Goal: Task Accomplishment & Management: Manage account settings

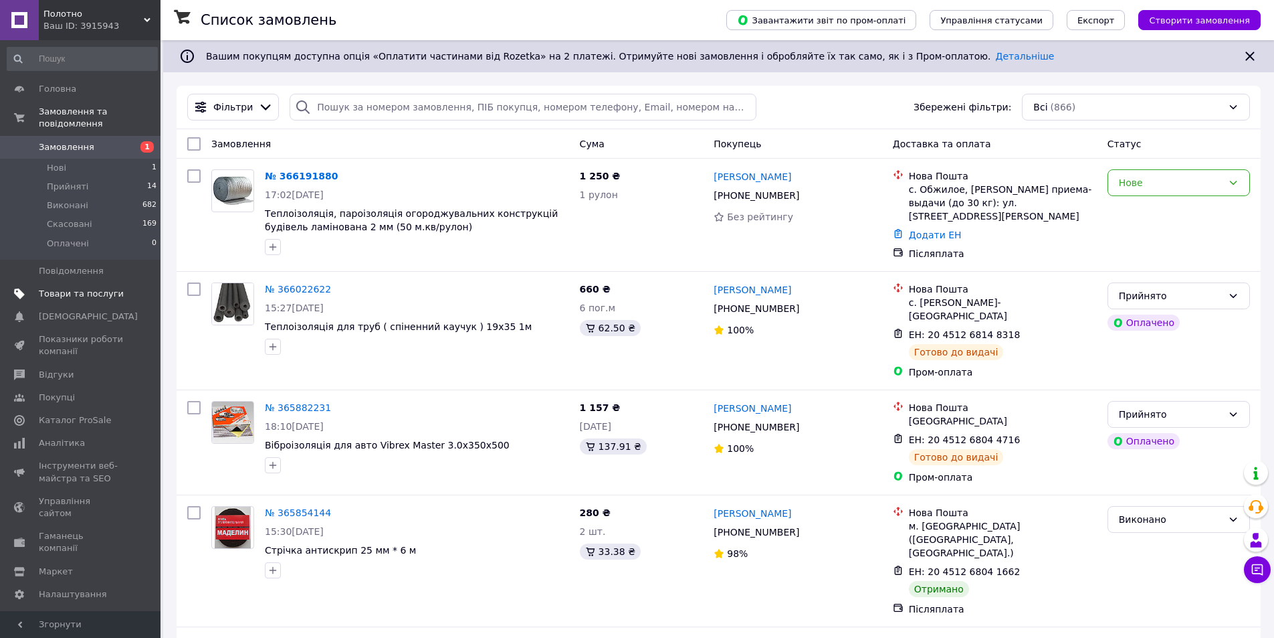
click at [81, 290] on link "Товари та послуги" at bounding box center [82, 293] width 165 height 23
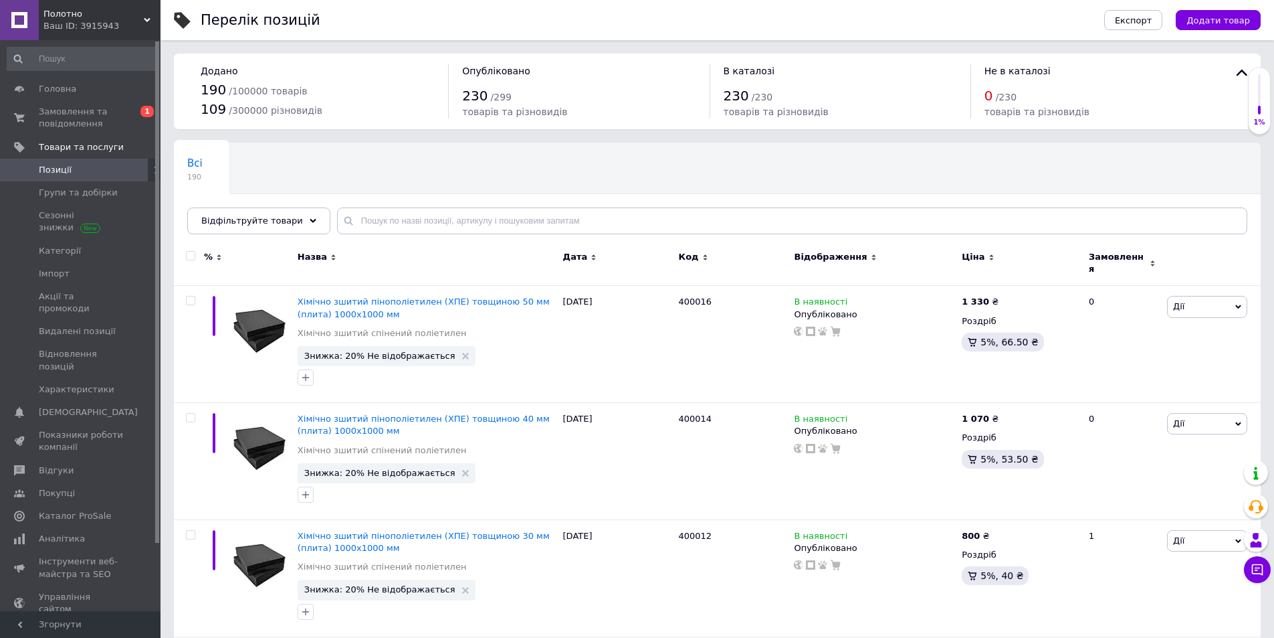
click at [189, 253] on div at bounding box center [189, 263] width 30 height 45
click at [189, 254] on input "checkbox" at bounding box center [190, 256] width 9 height 9
checkbox input "true"
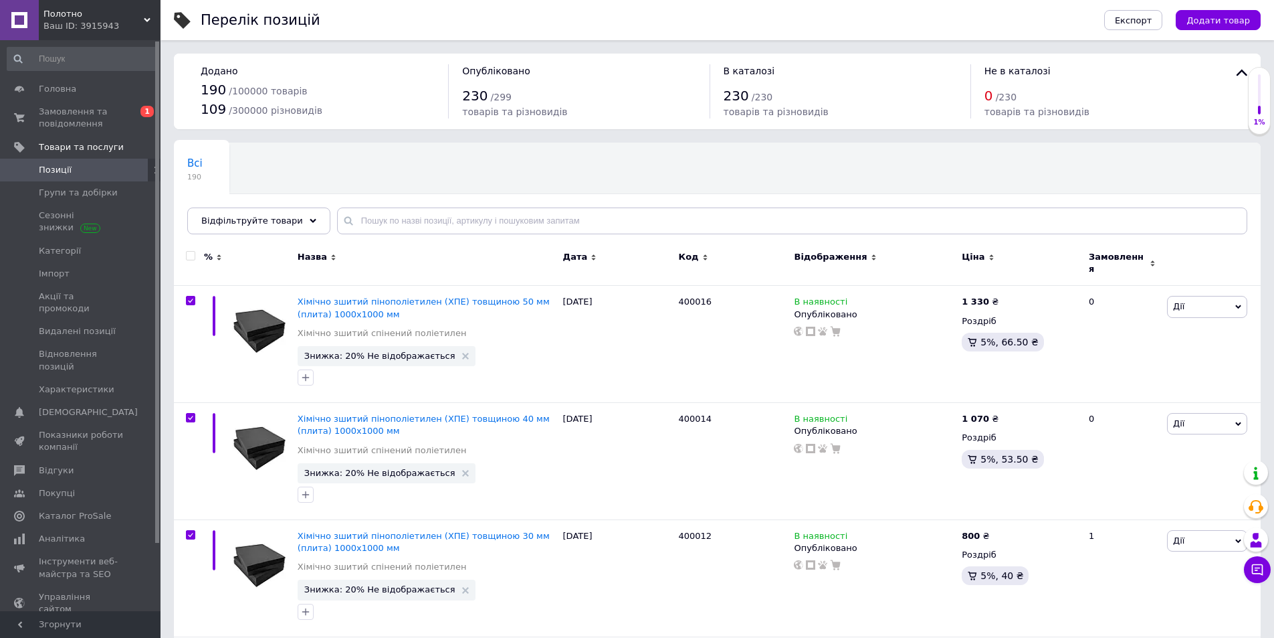
checkbox input "true"
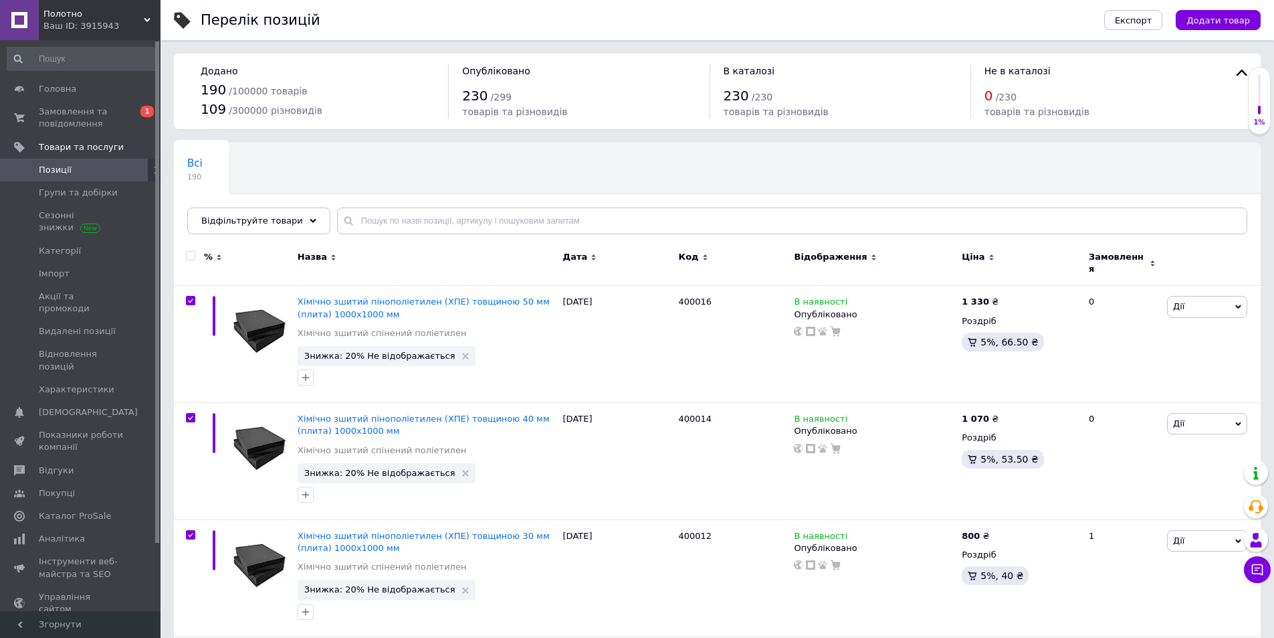
checkbox input "true"
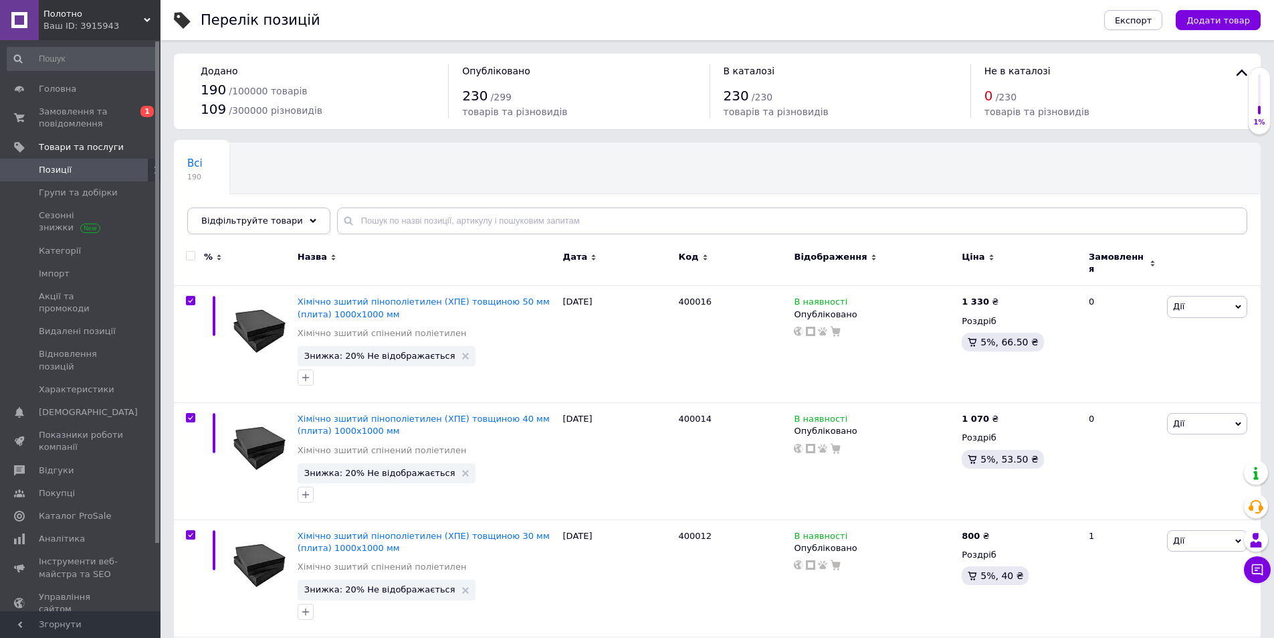
checkbox input "true"
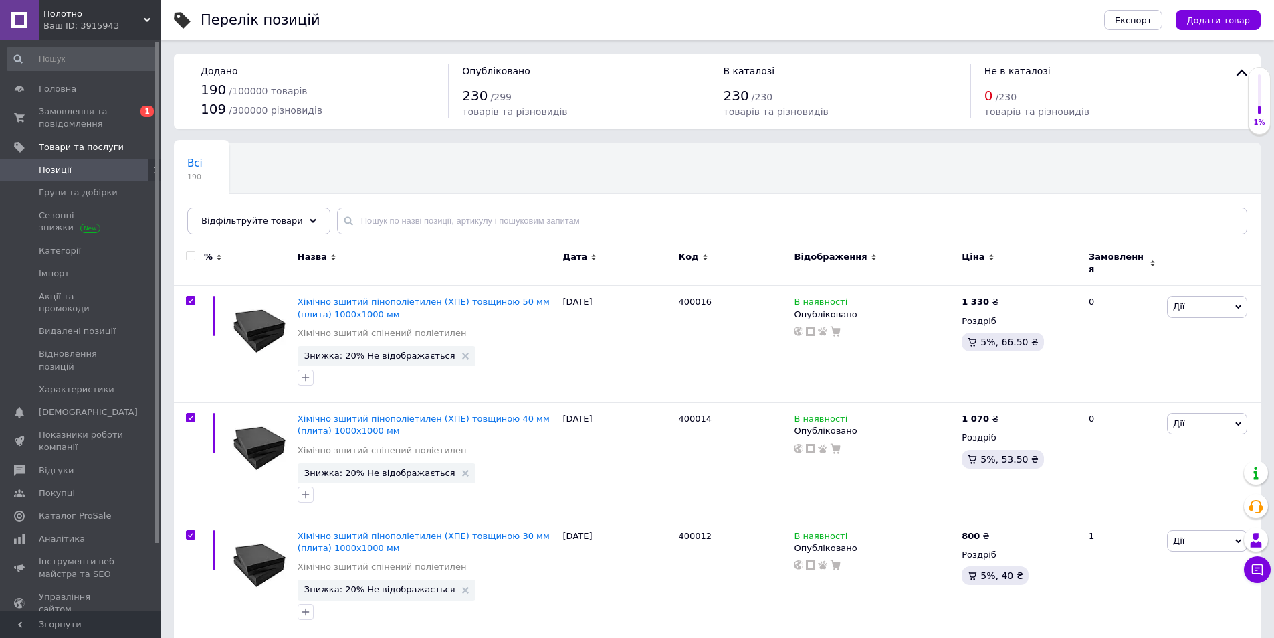
checkbox input "true"
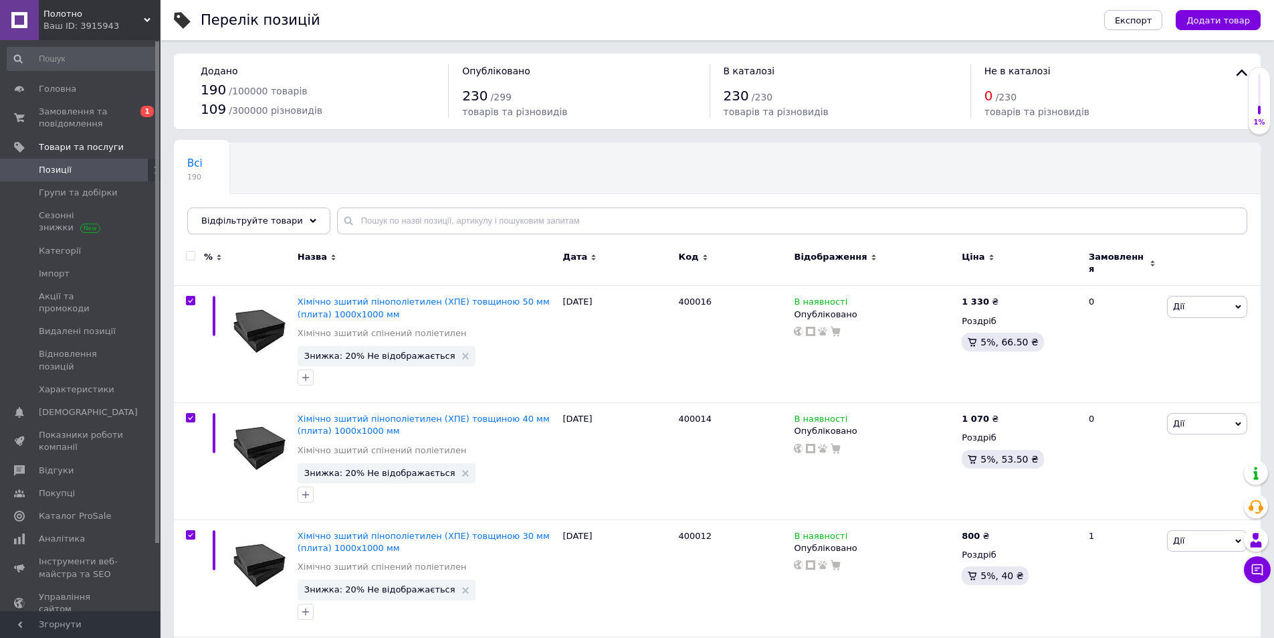
checkbox input "true"
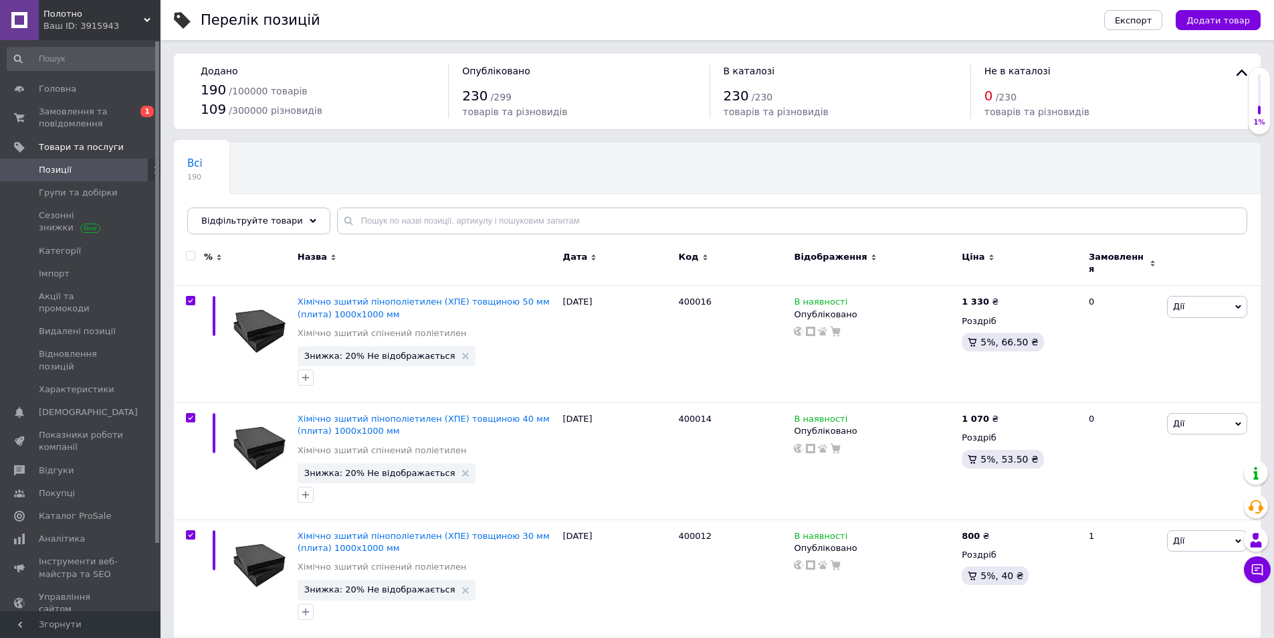
checkbox input "true"
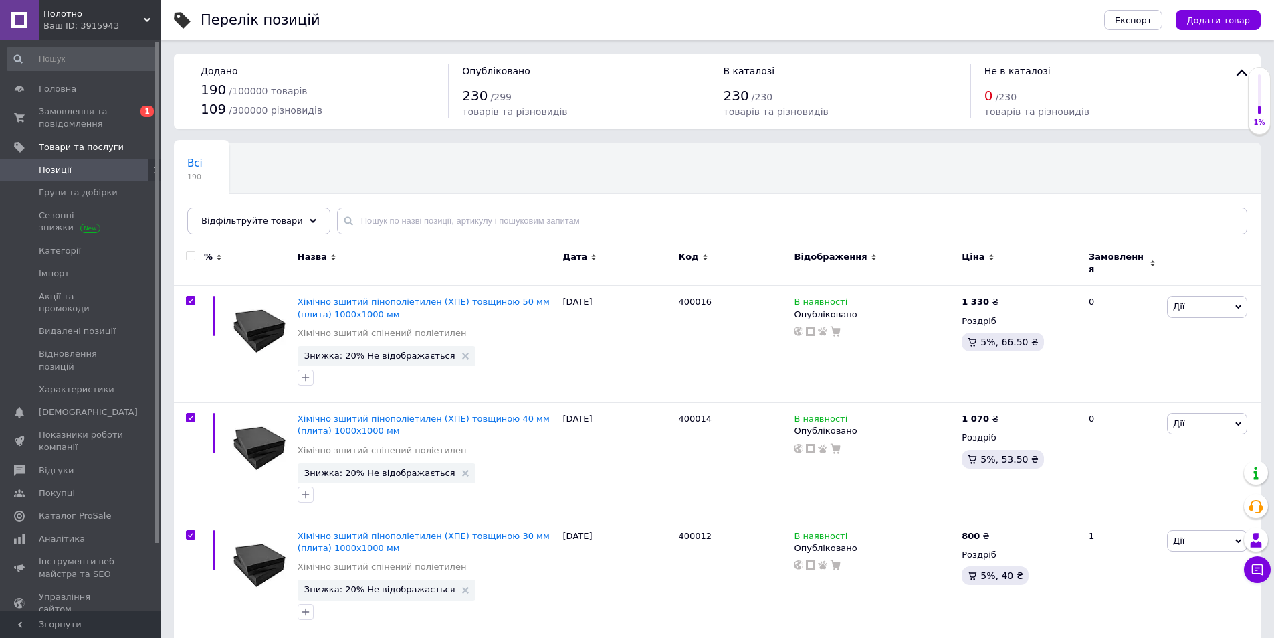
checkbox input "true"
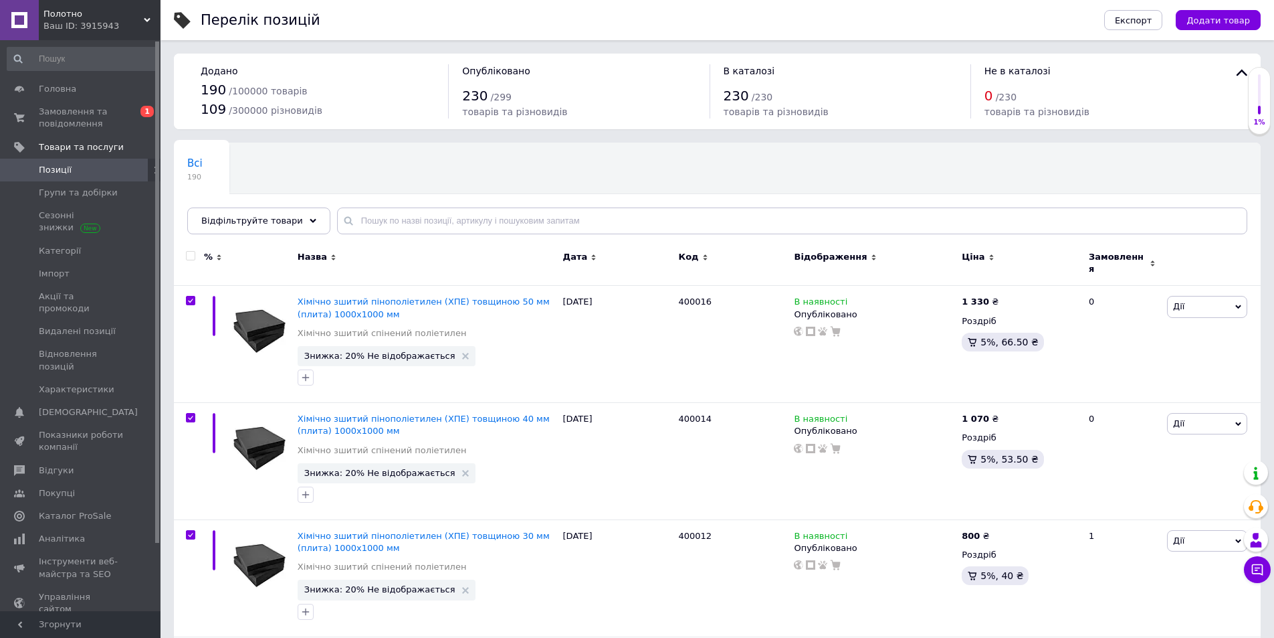
checkbox input "true"
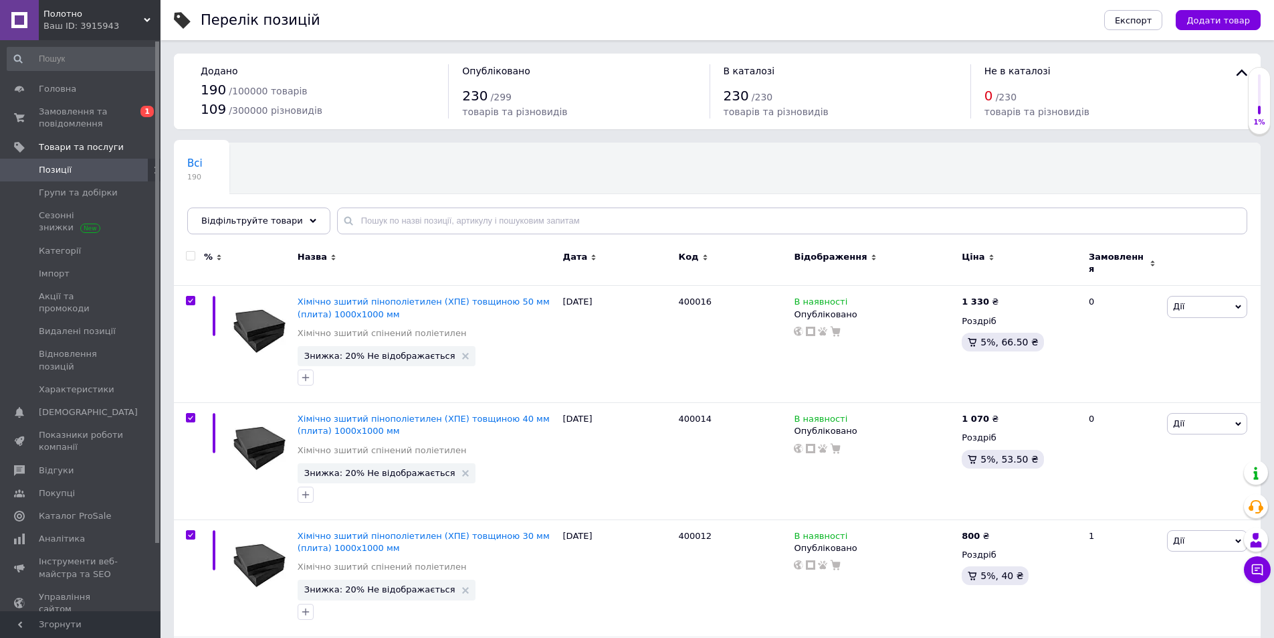
checkbox input "true"
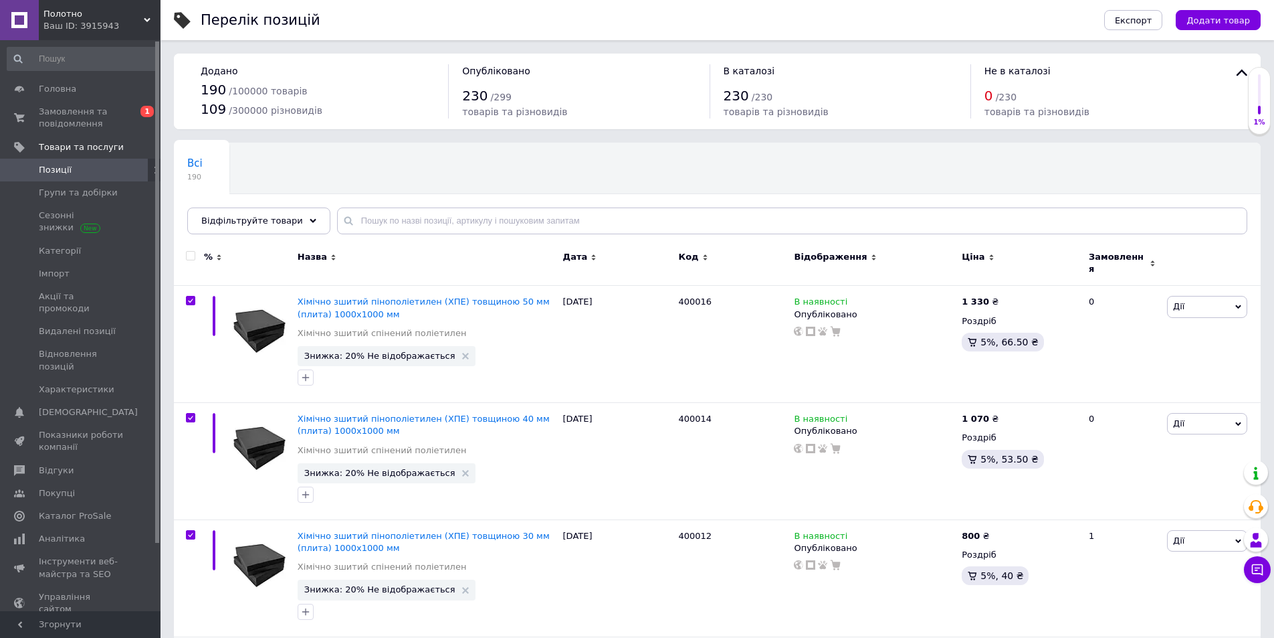
checkbox input "true"
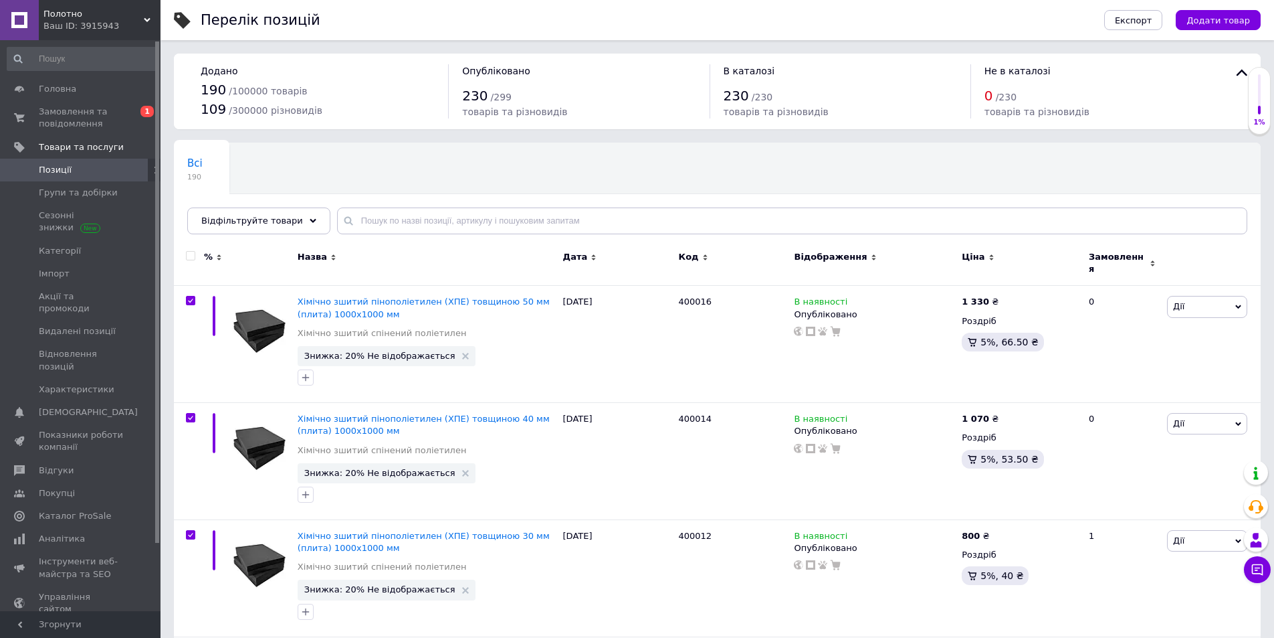
checkbox input "true"
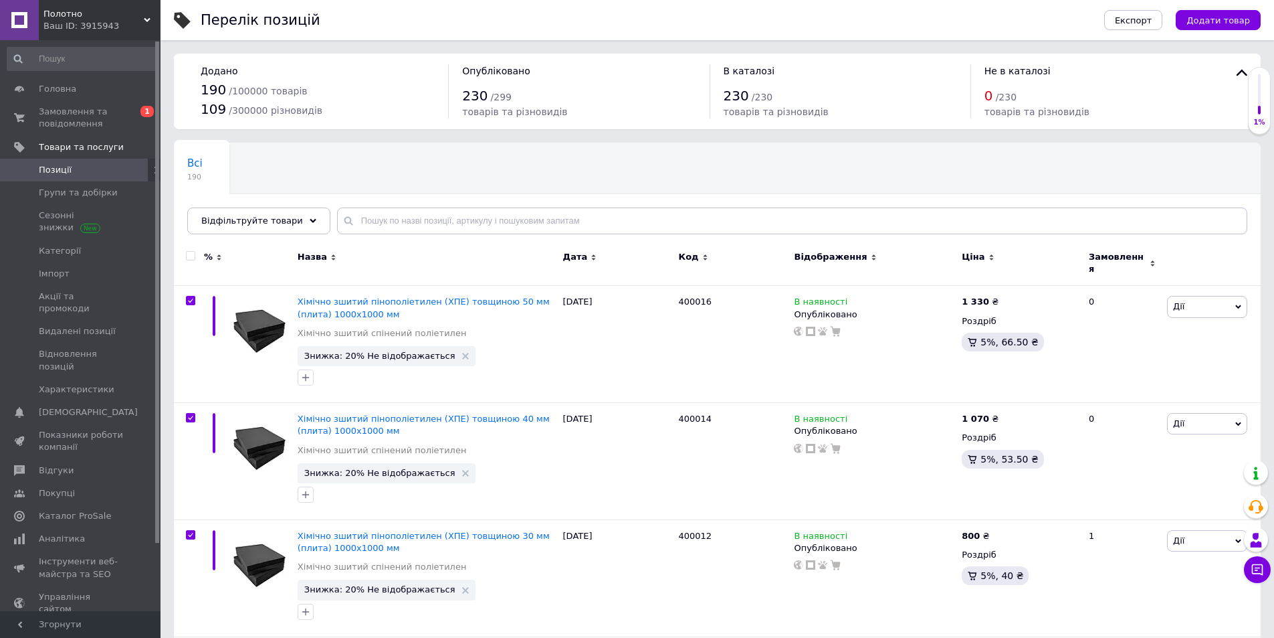
checkbox input "true"
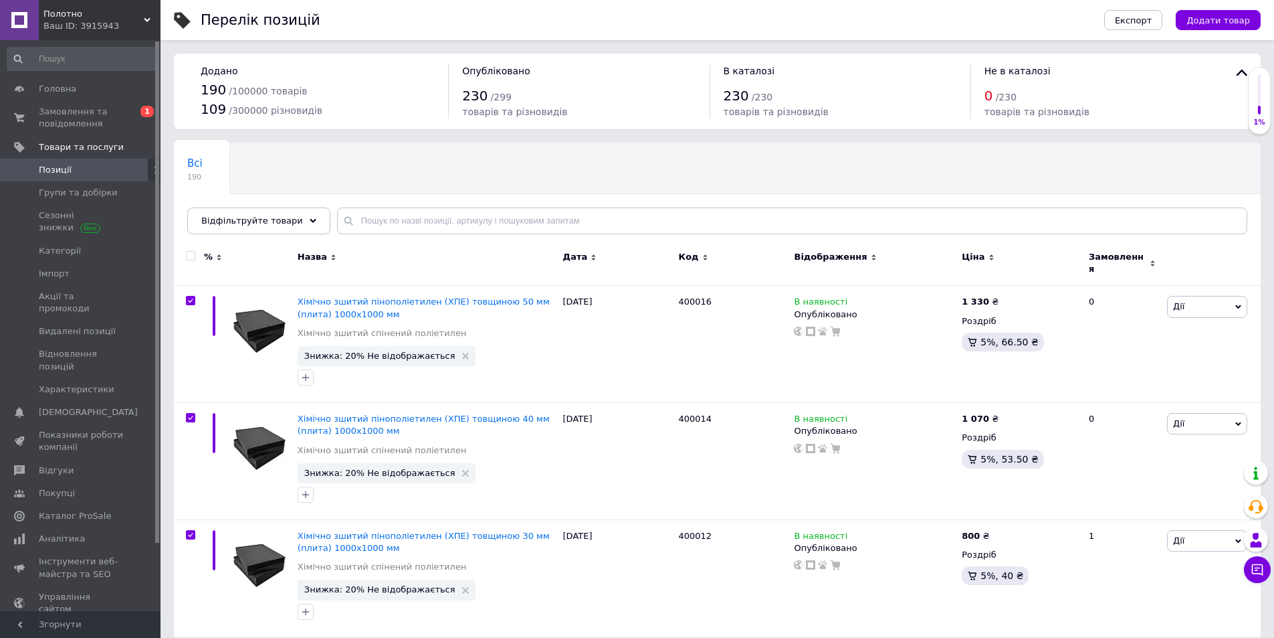
checkbox input "true"
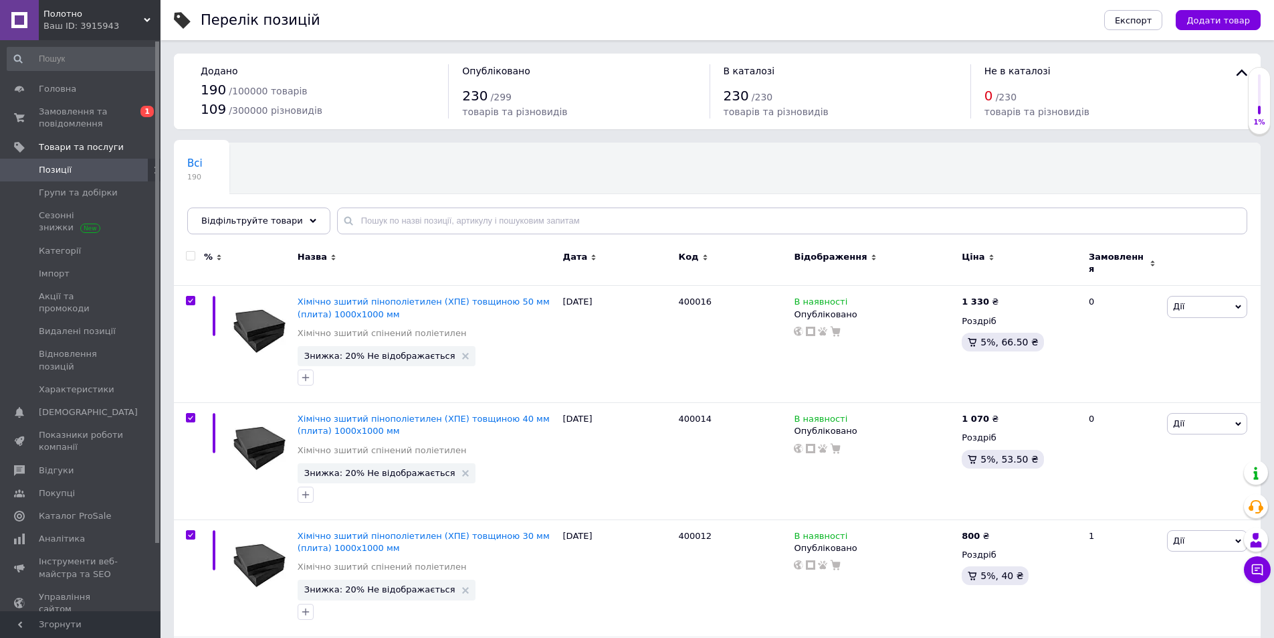
checkbox input "true"
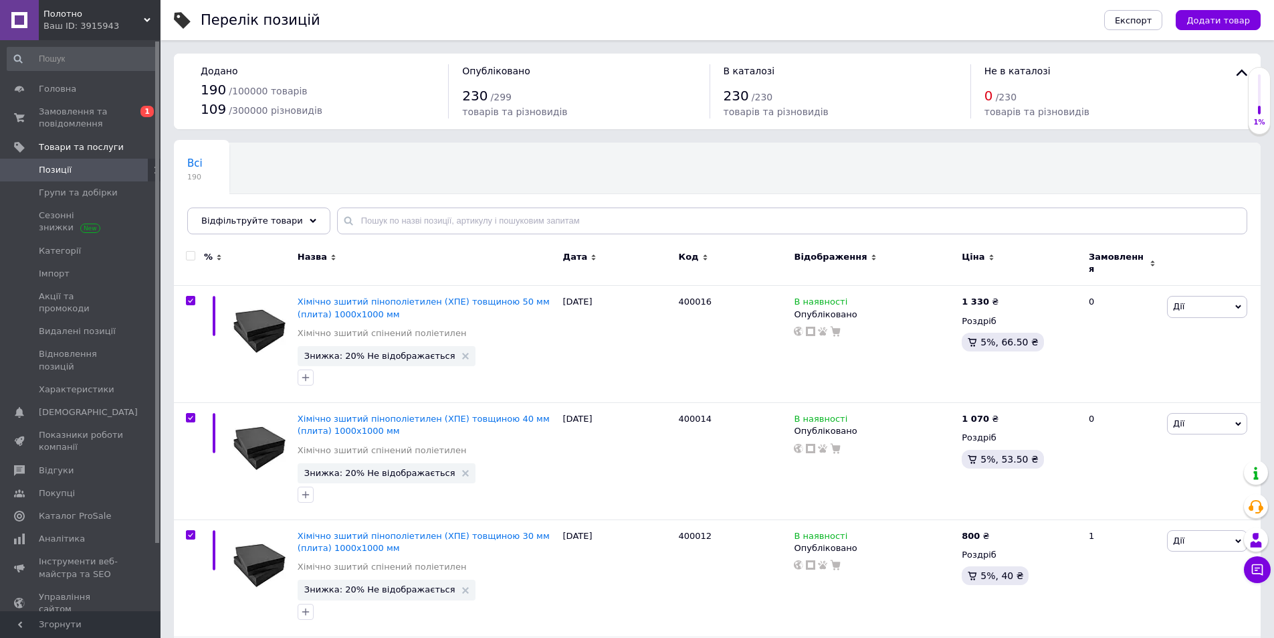
checkbox input "true"
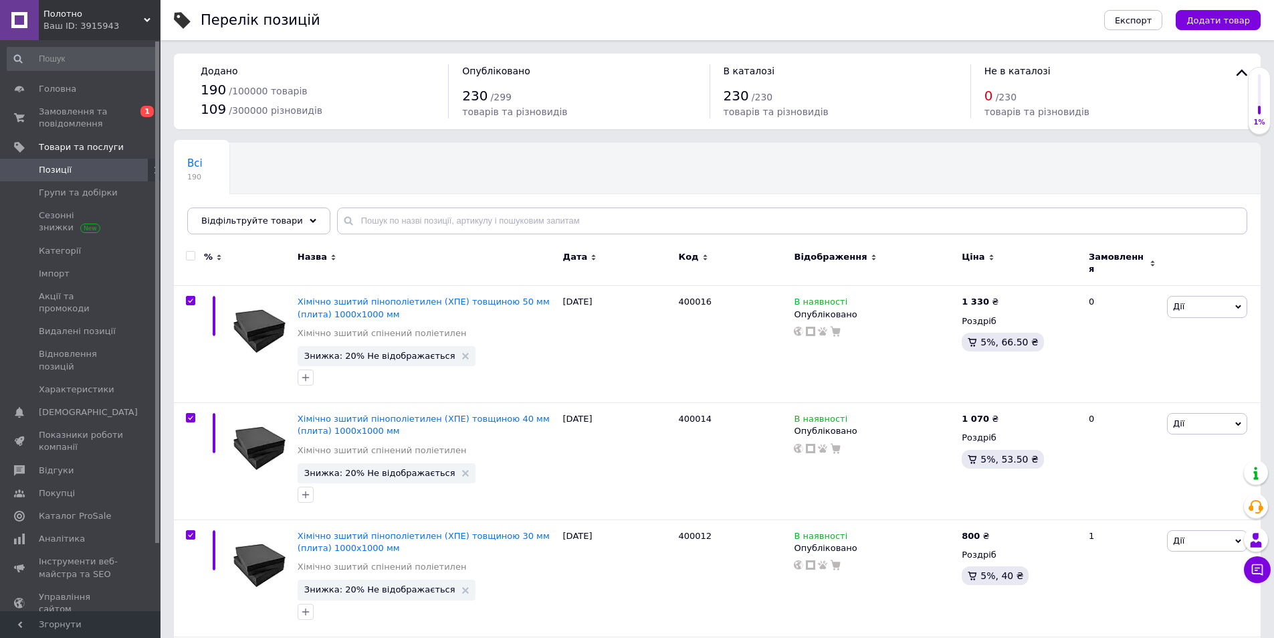
checkbox input "true"
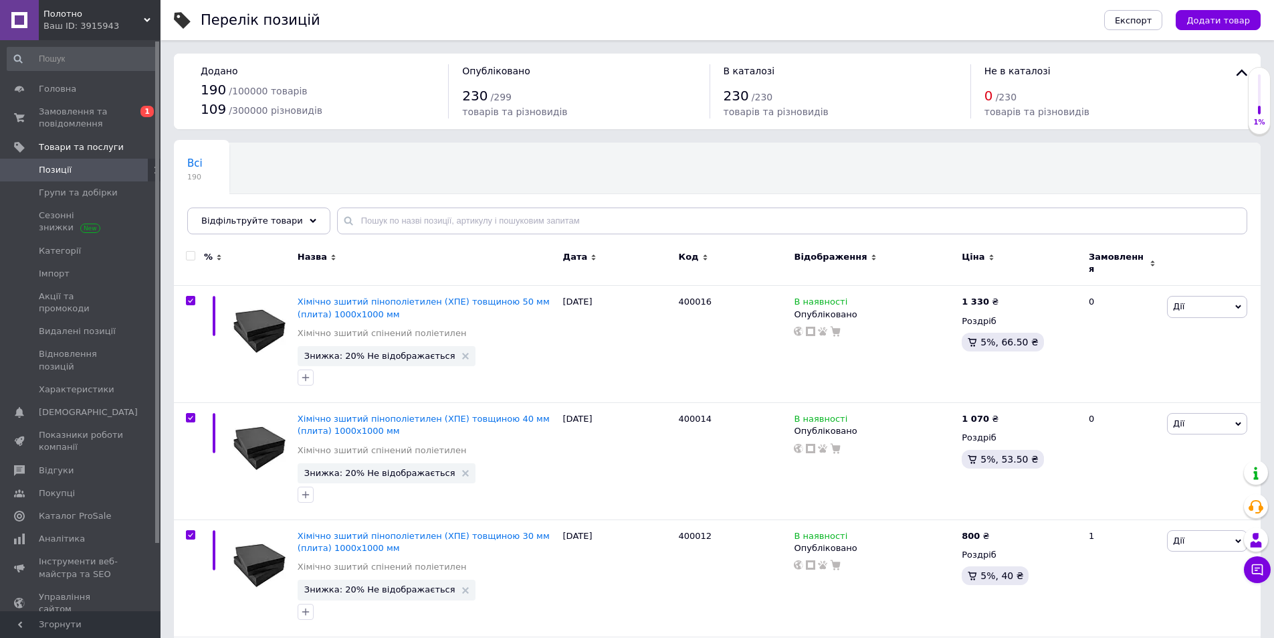
checkbox input "true"
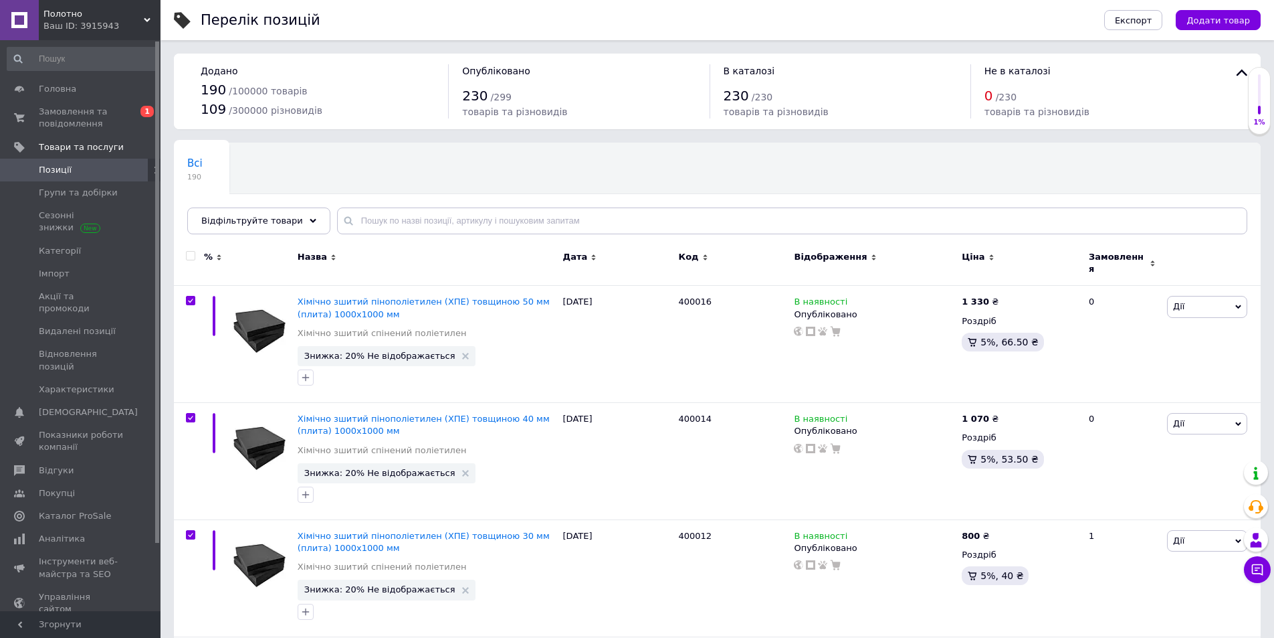
checkbox input "true"
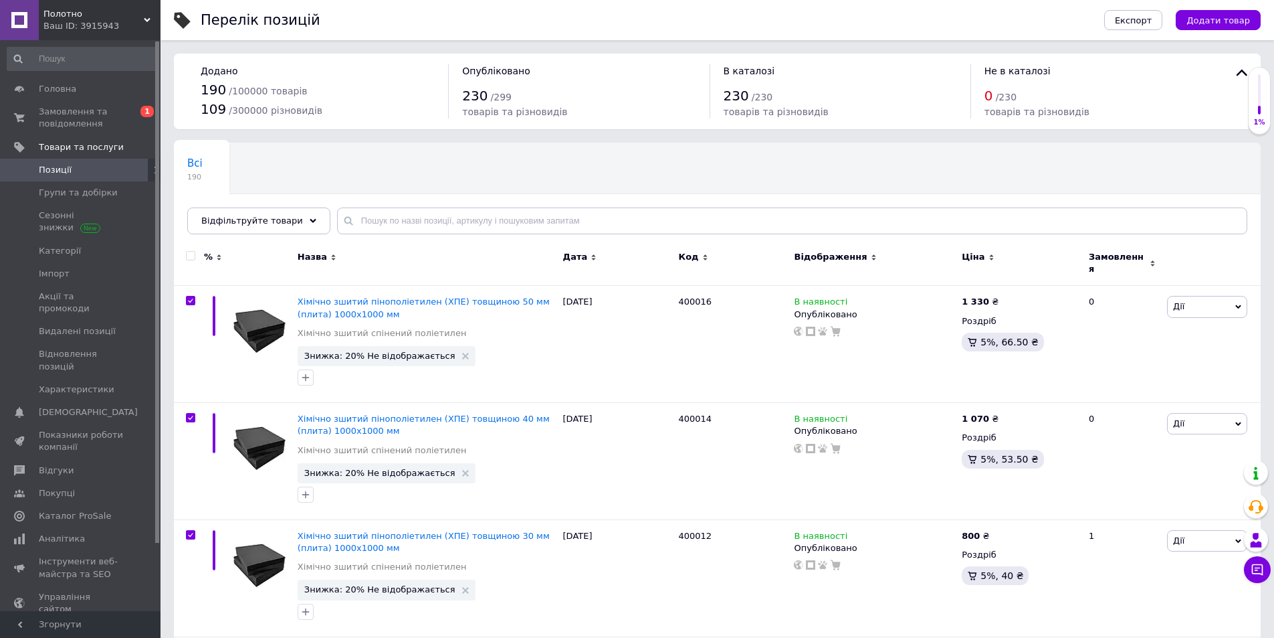
checkbox input "true"
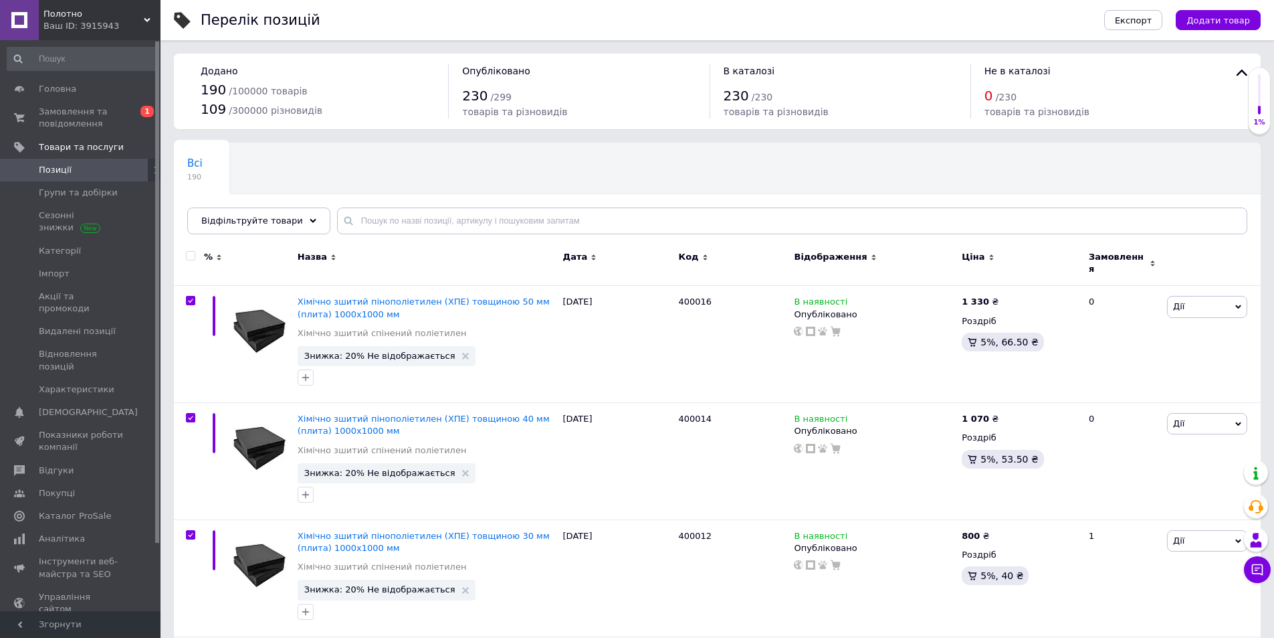
checkbox input "true"
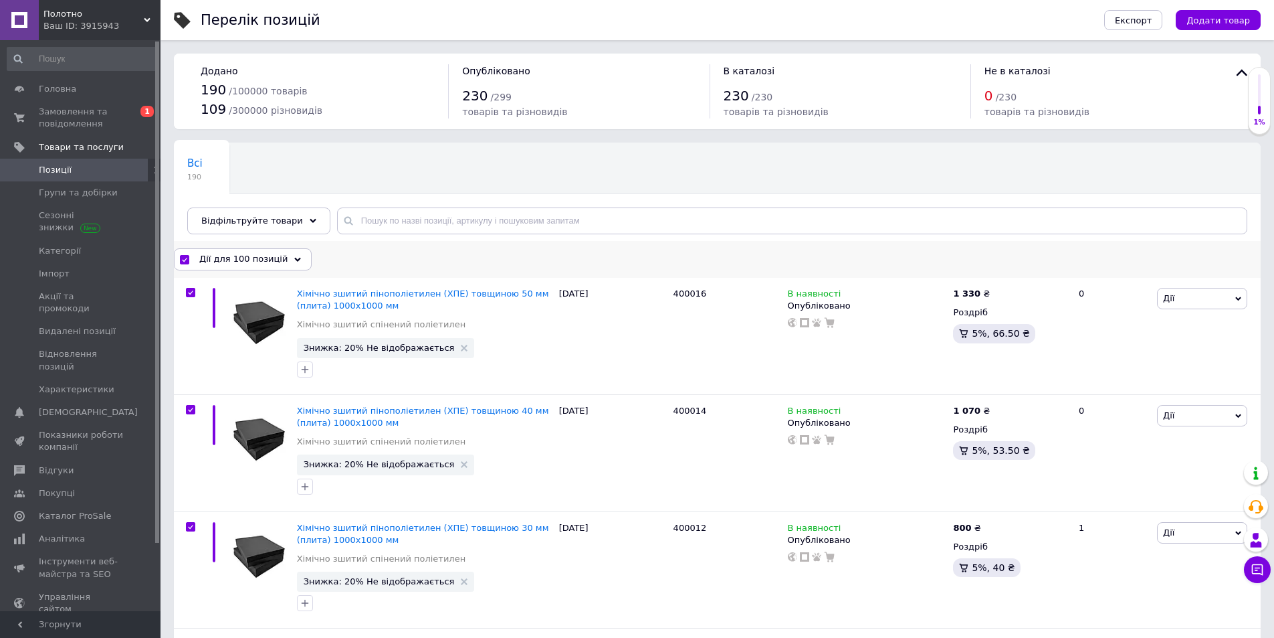
click at [255, 262] on span "Дії для 100 позицій" at bounding box center [243, 259] width 88 height 12
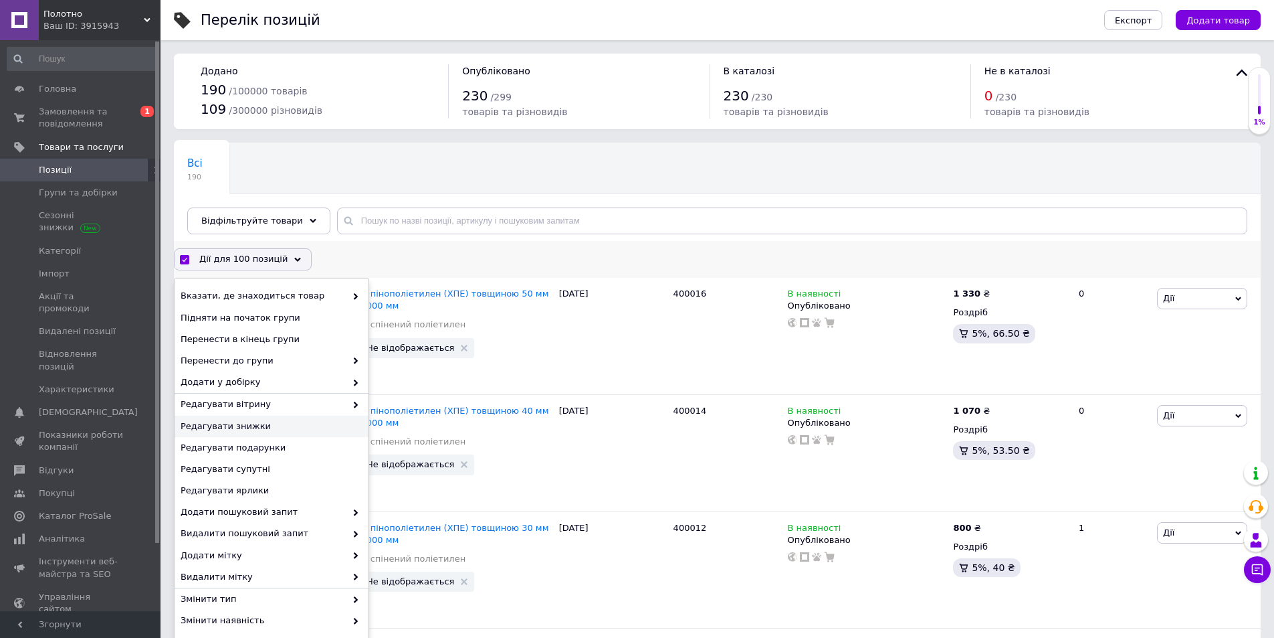
click at [279, 425] on span "Редагувати знижки" at bounding box center [270, 426] width 179 height 12
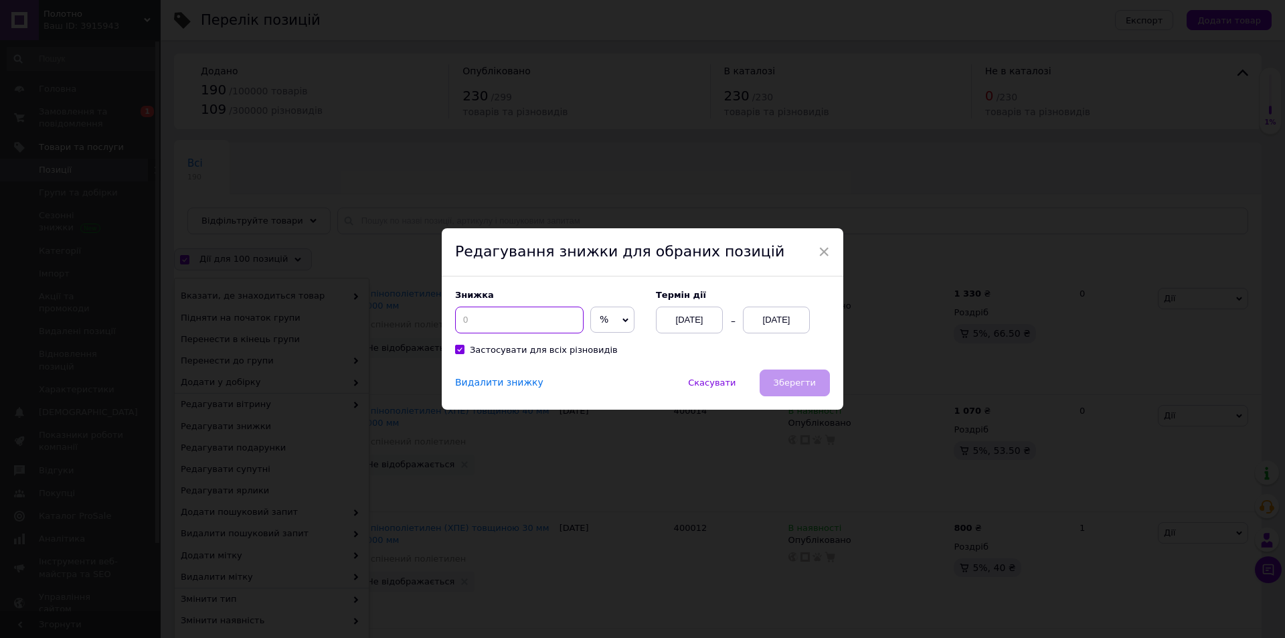
click at [523, 330] on input at bounding box center [519, 319] width 128 height 27
type input "20"
click at [784, 322] on div "[DATE]" at bounding box center [776, 319] width 67 height 27
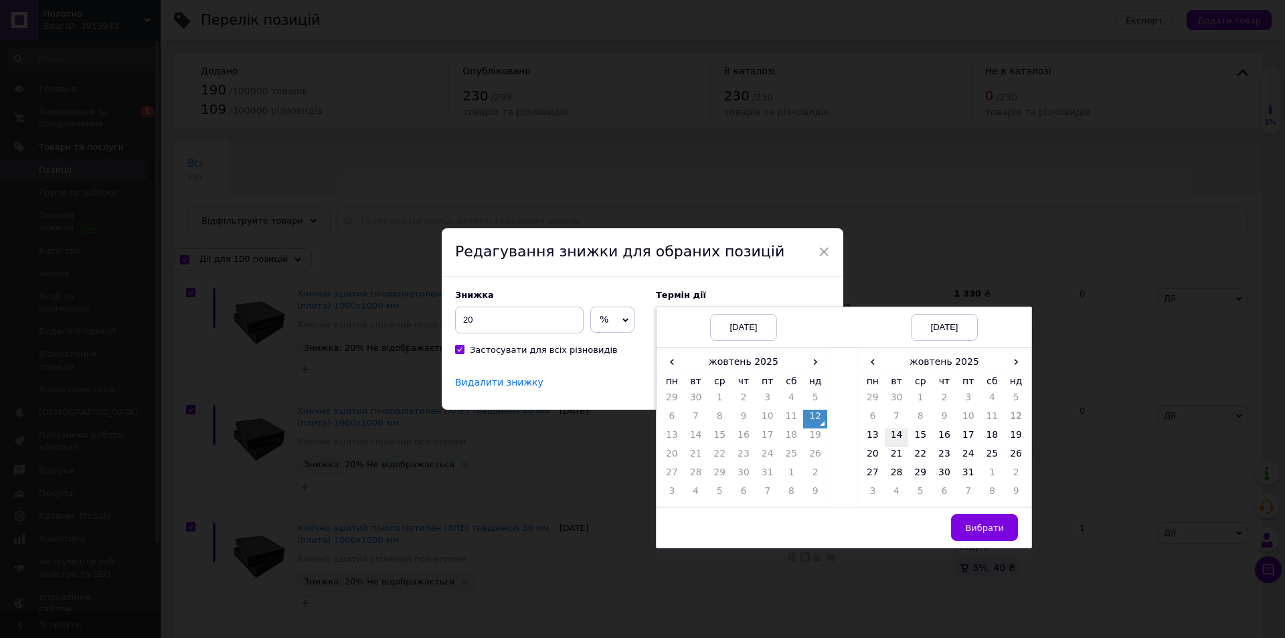
click at [898, 431] on td "14" at bounding box center [896, 437] width 24 height 19
click at [975, 524] on span "Вибрати" at bounding box center [984, 528] width 39 height 10
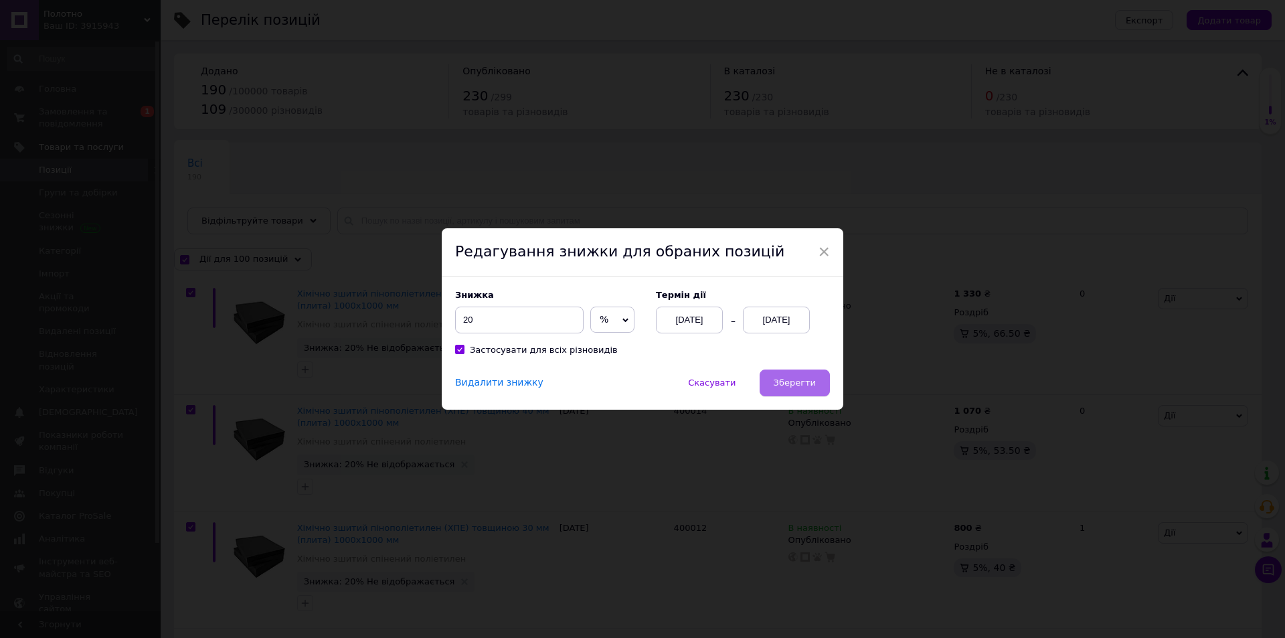
click at [811, 393] on button "Зберегти" at bounding box center [794, 382] width 70 height 27
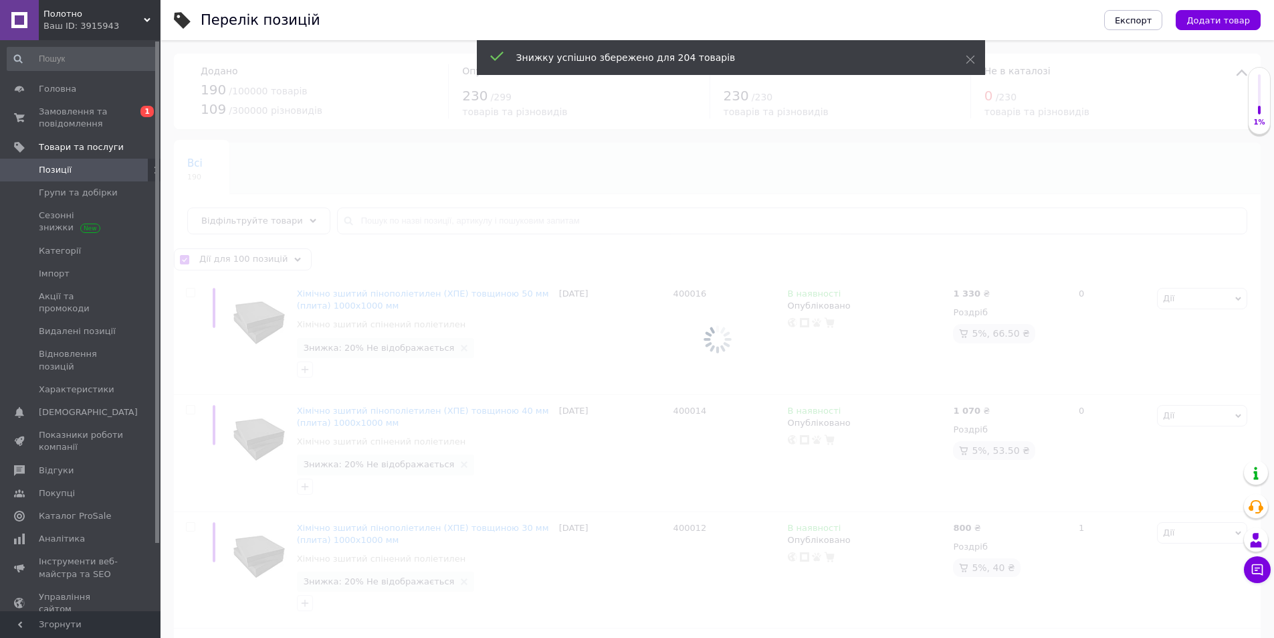
checkbox input "false"
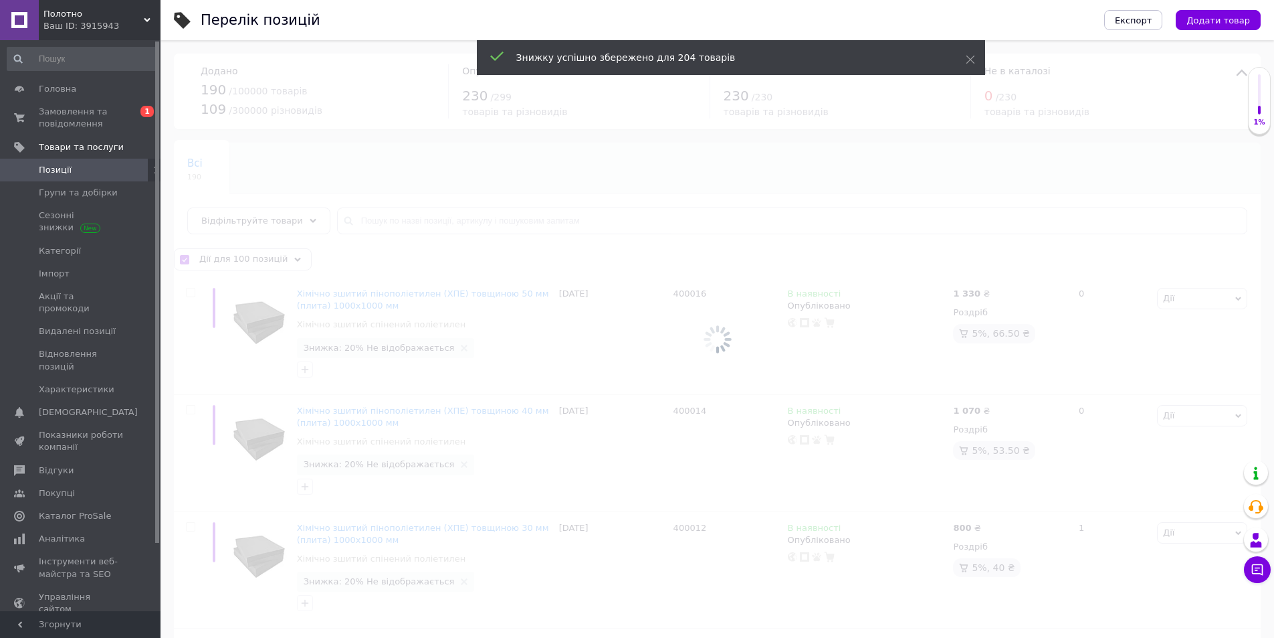
checkbox input "false"
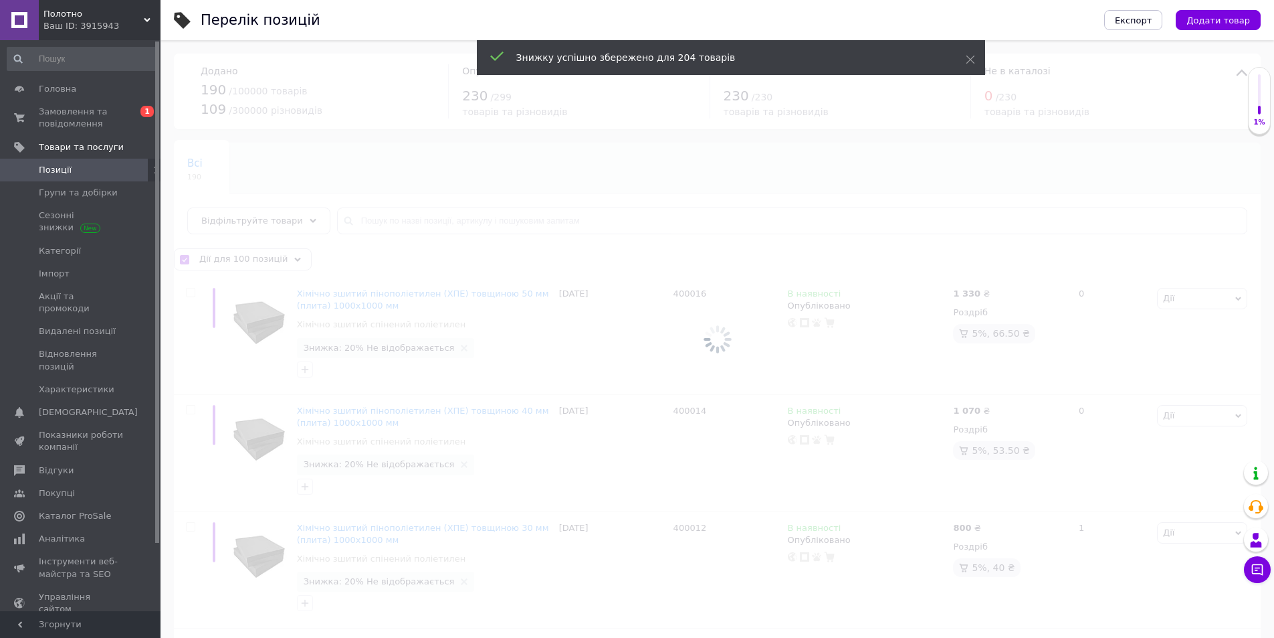
checkbox input "false"
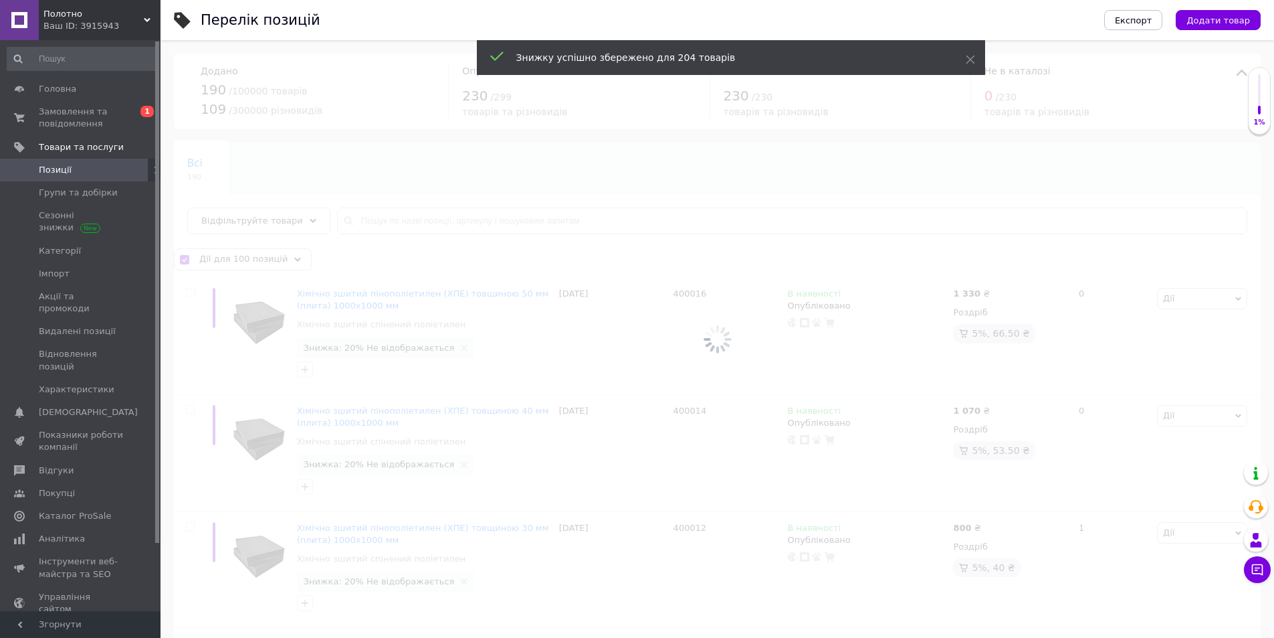
checkbox input "false"
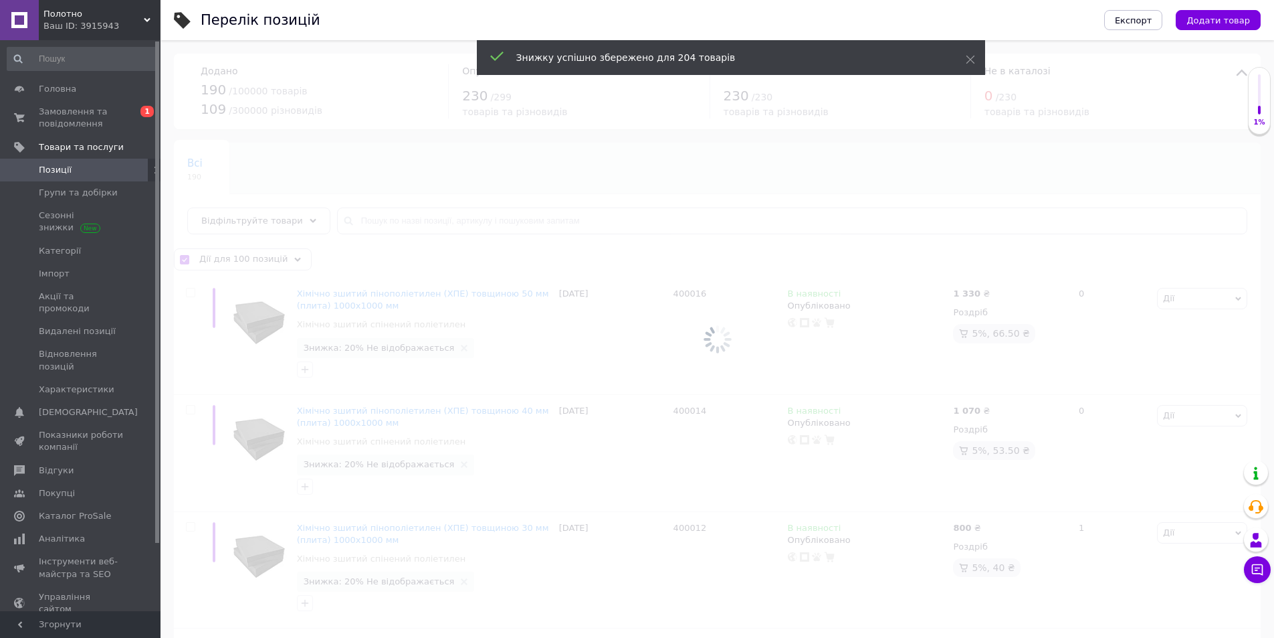
checkbox input "false"
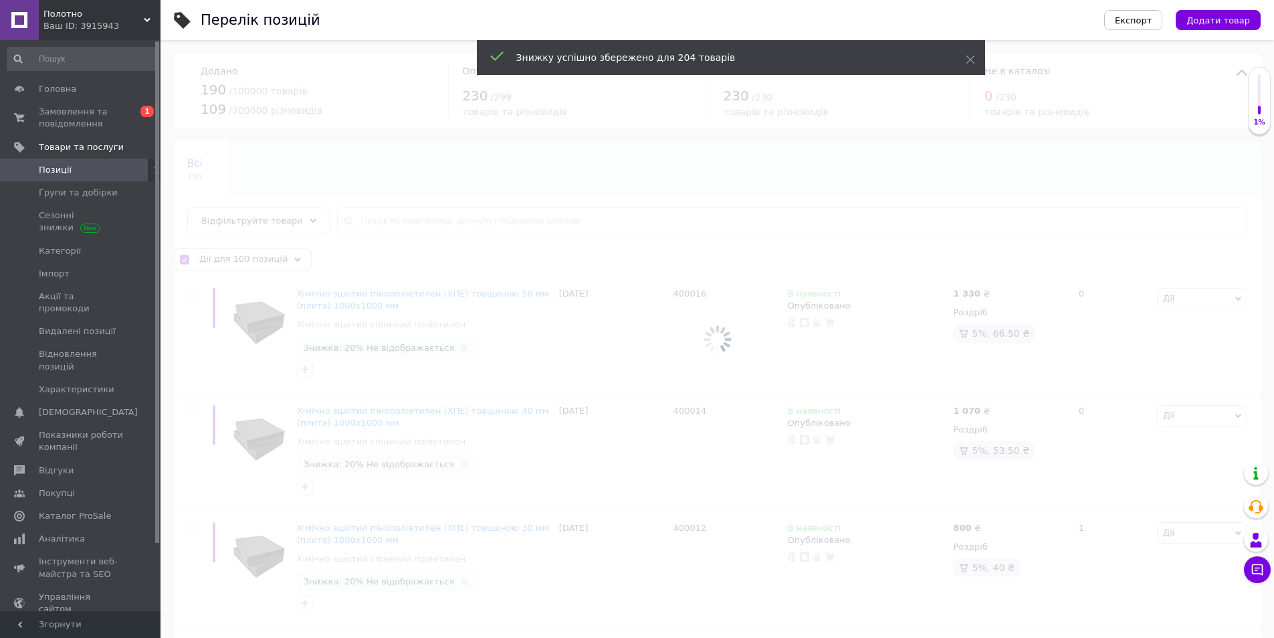
checkbox input "false"
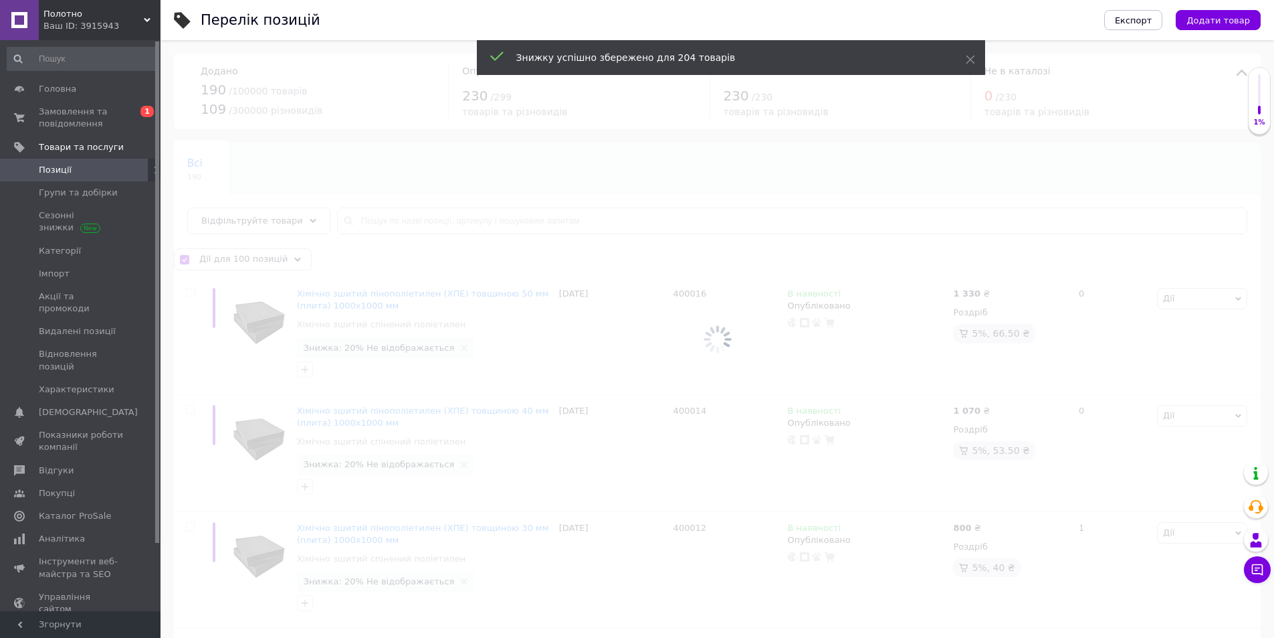
checkbox input "false"
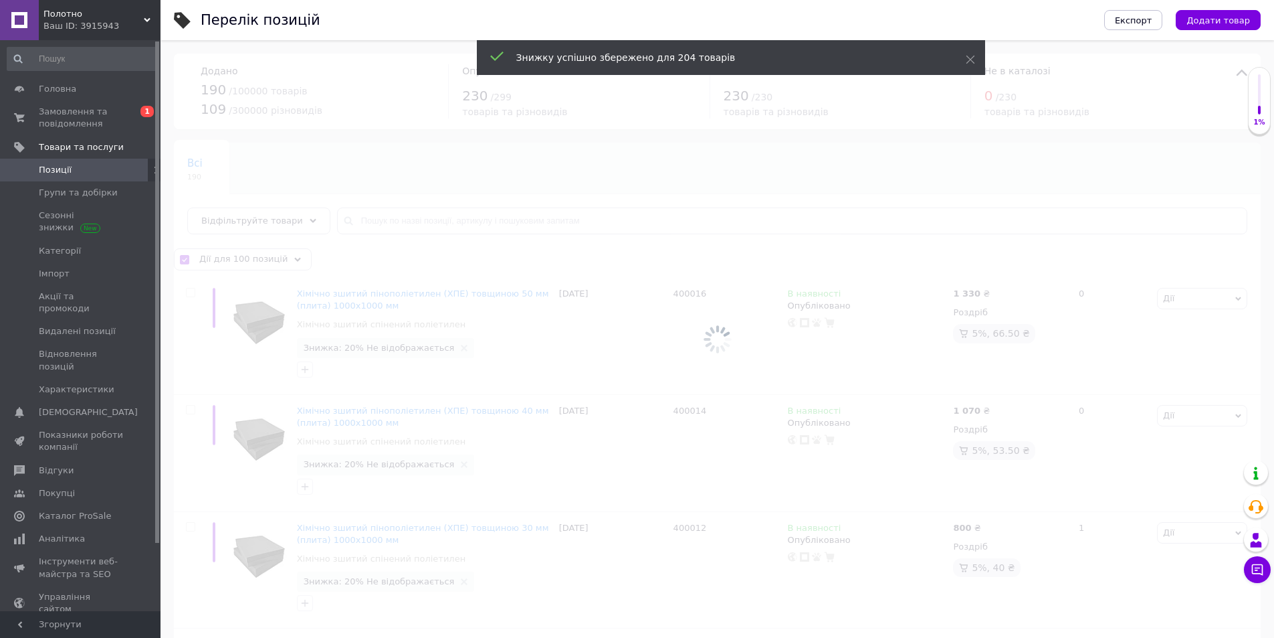
checkbox input "false"
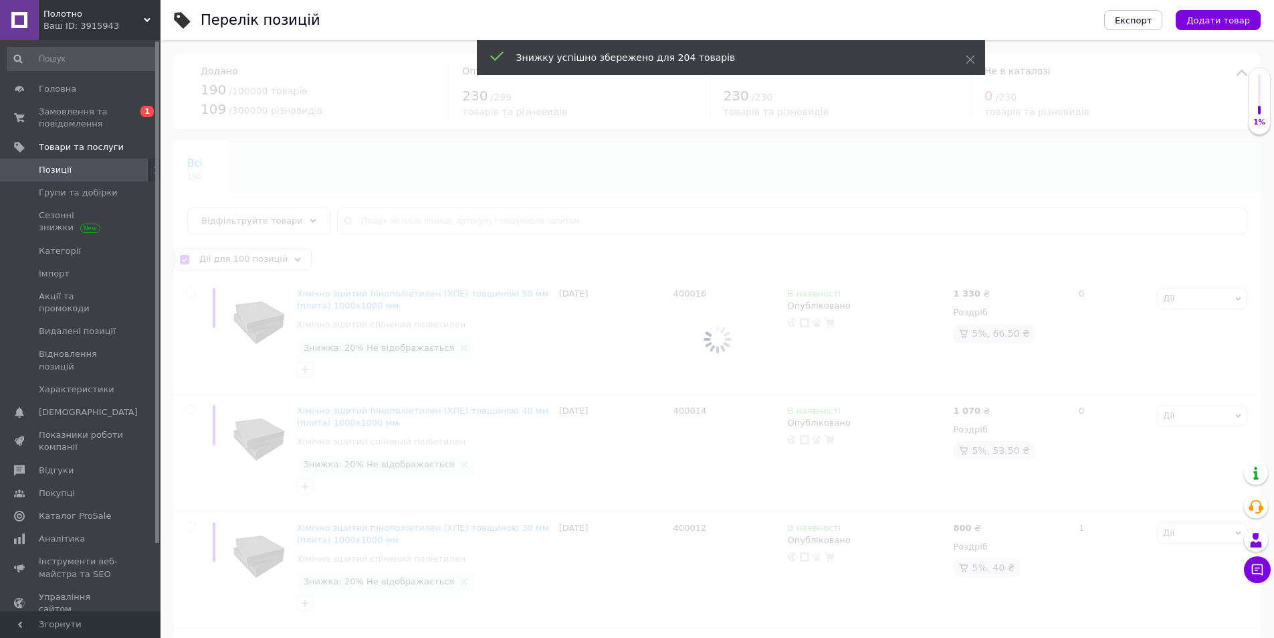
checkbox input "false"
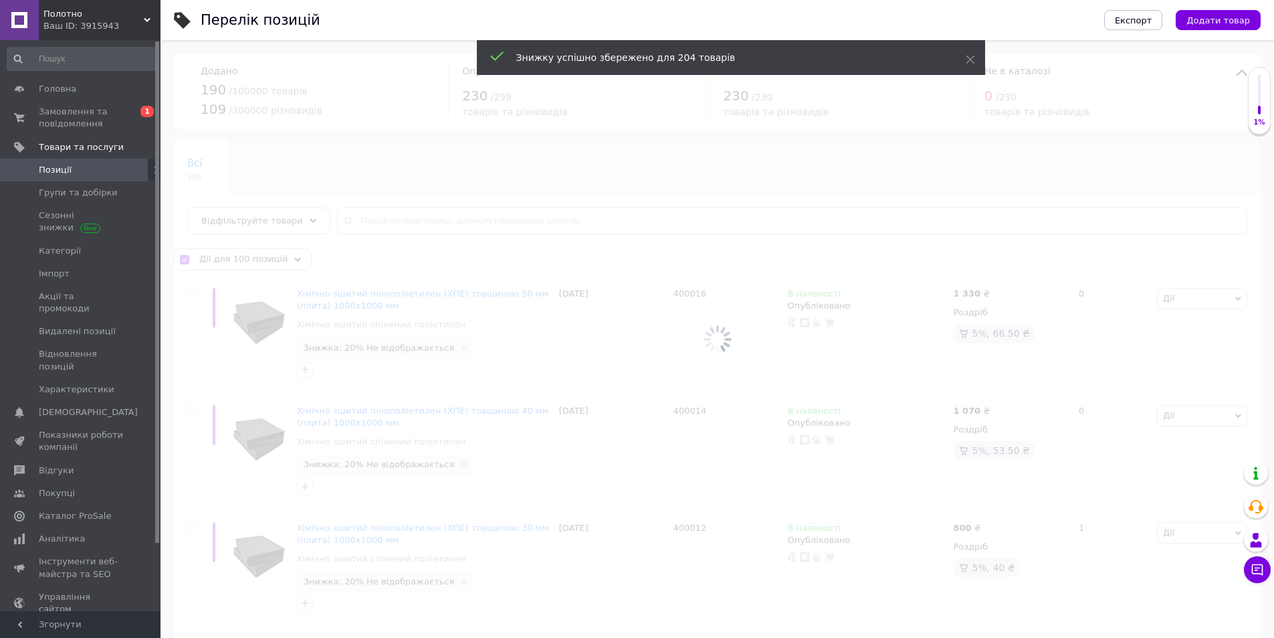
checkbox input "false"
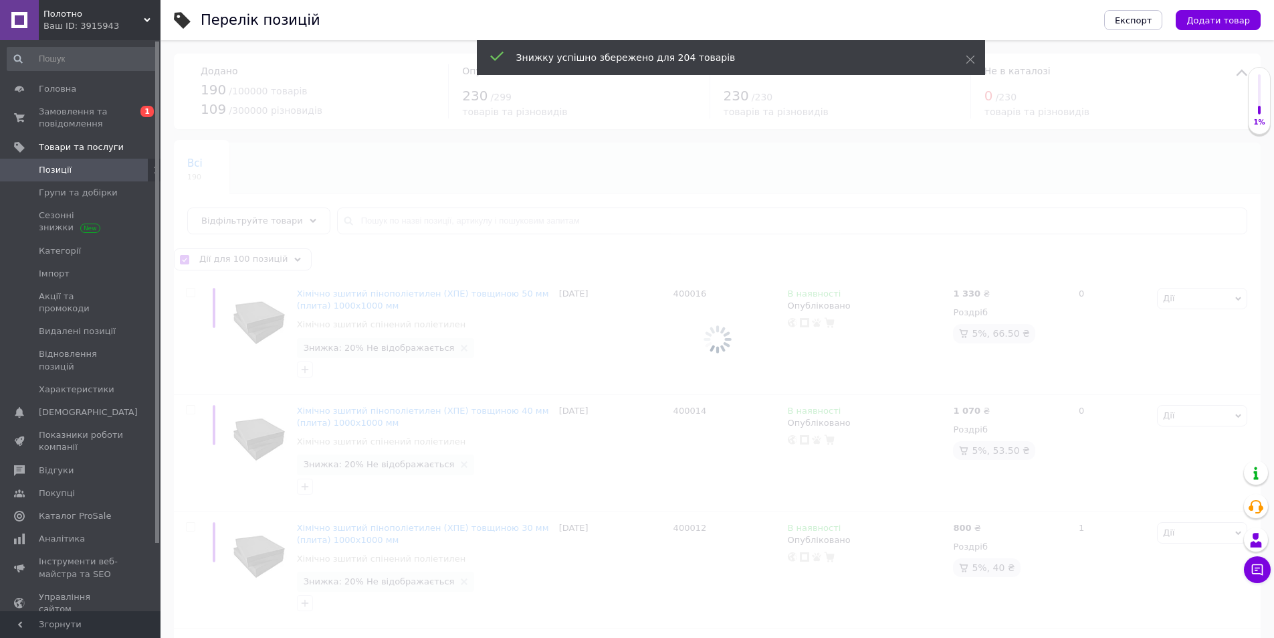
checkbox input "false"
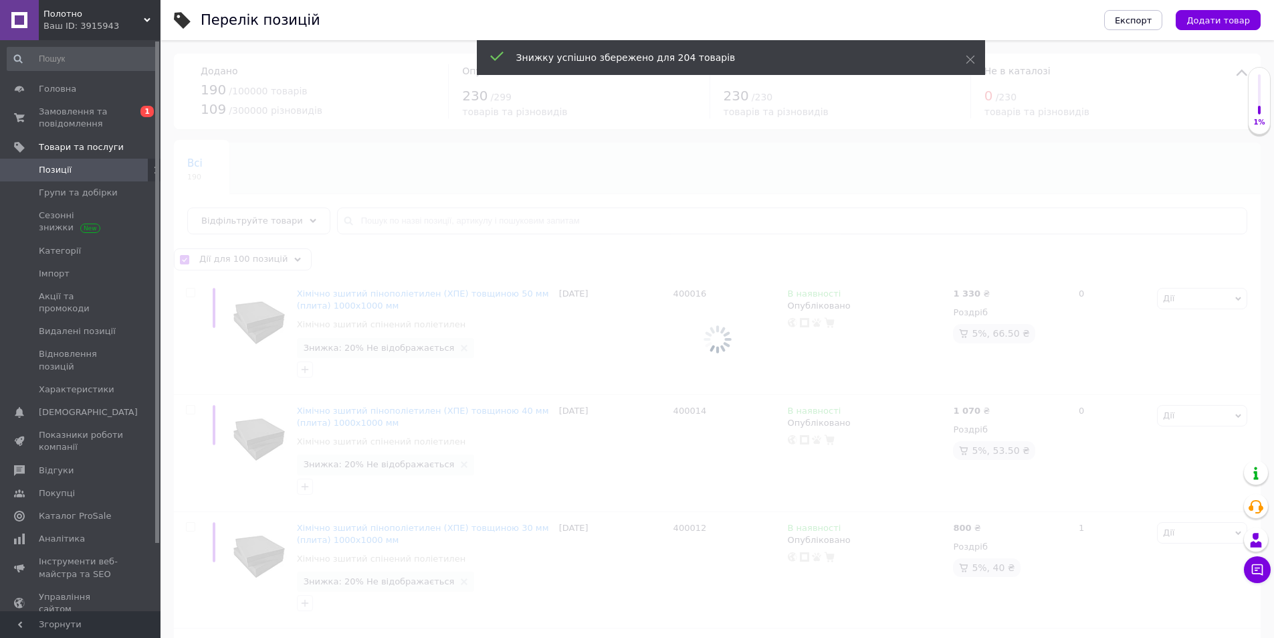
checkbox input "false"
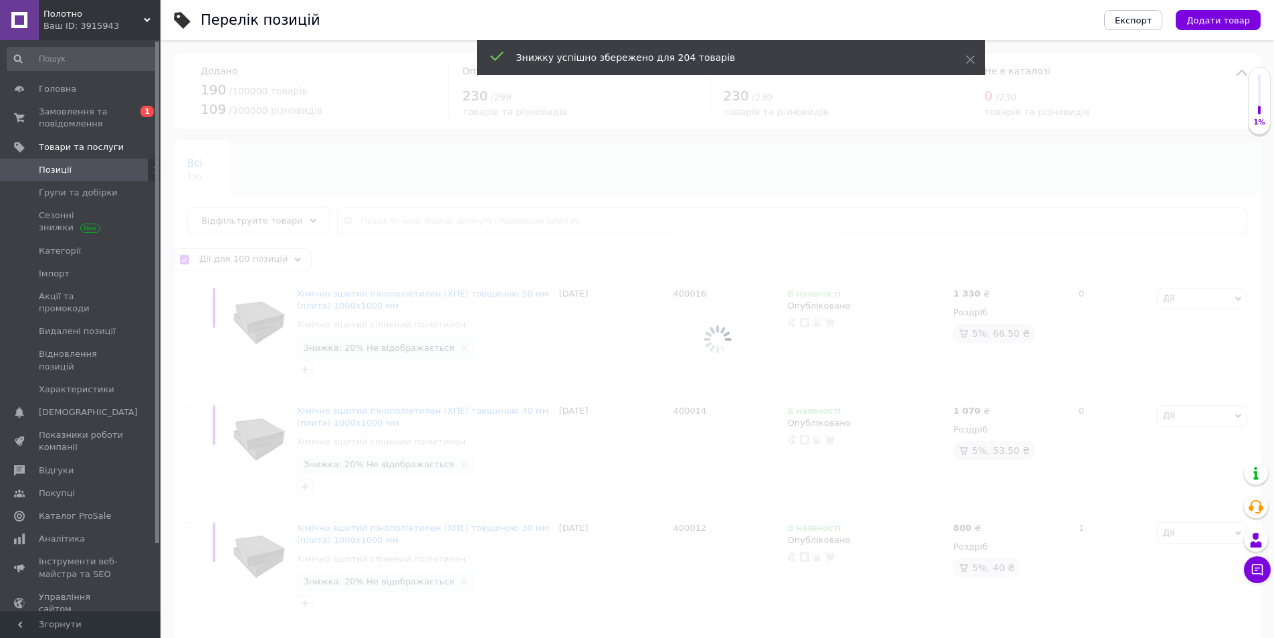
checkbox input "false"
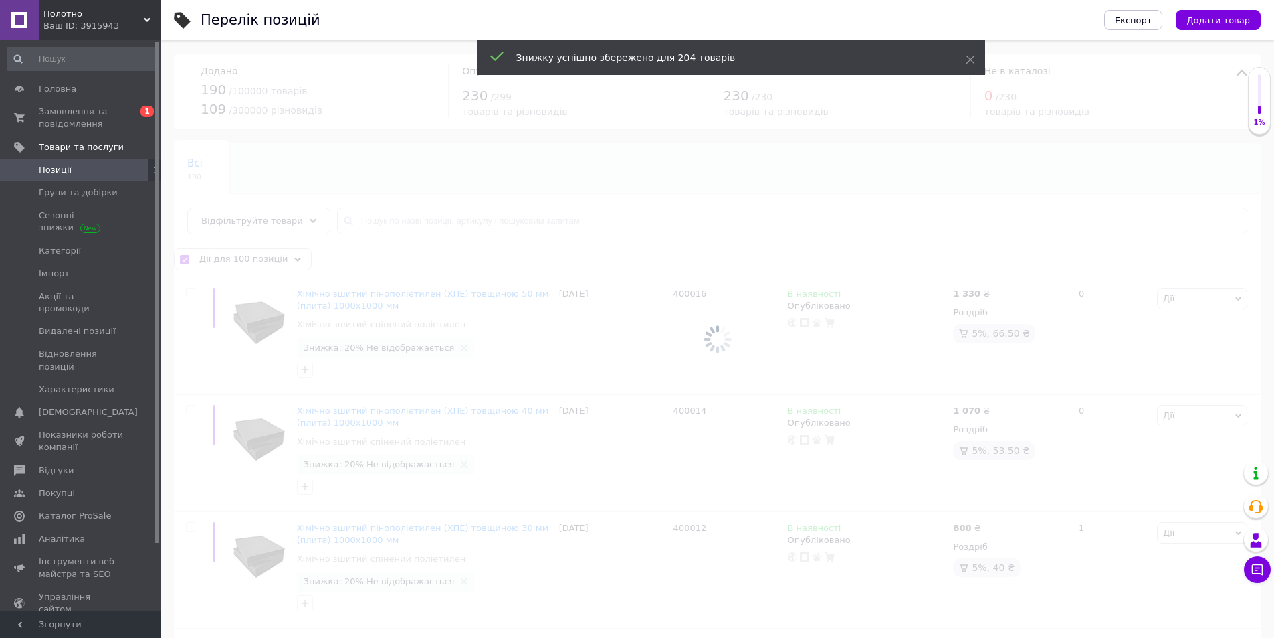
checkbox input "false"
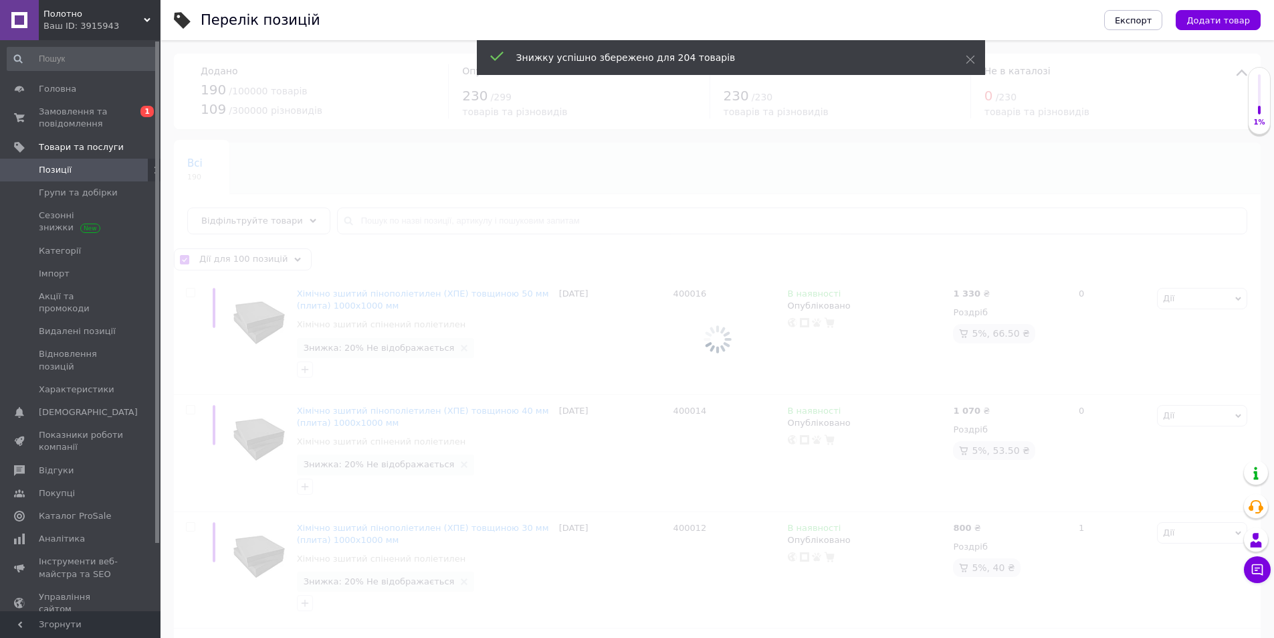
checkbox input "false"
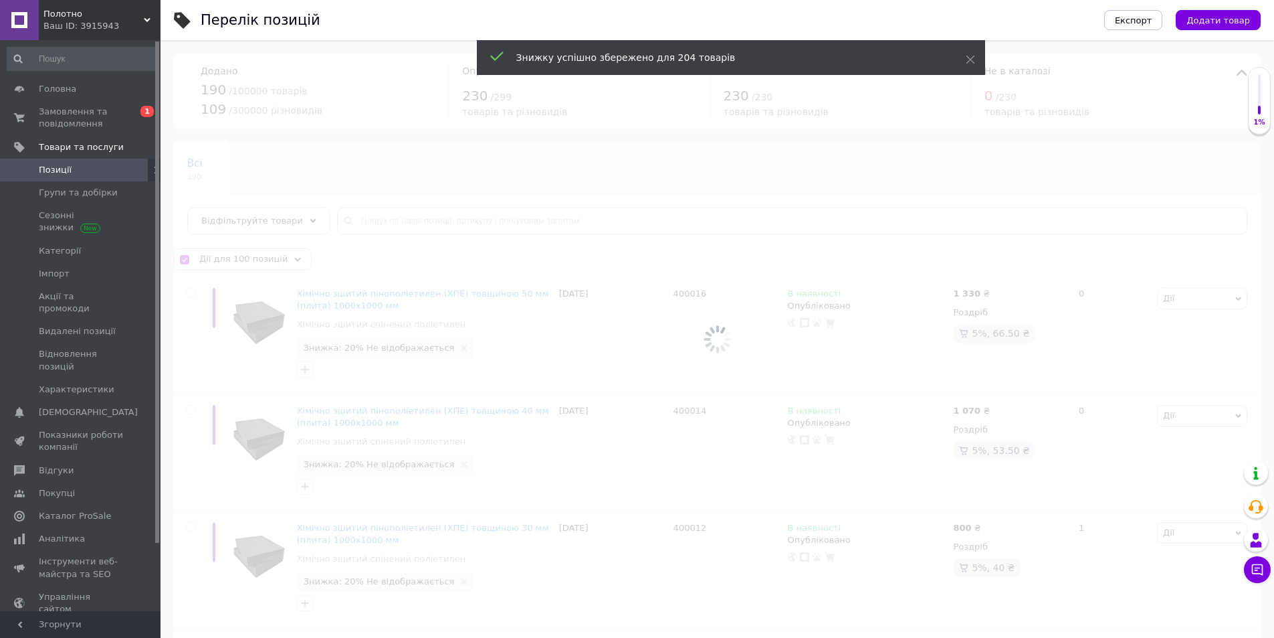
checkbox input "false"
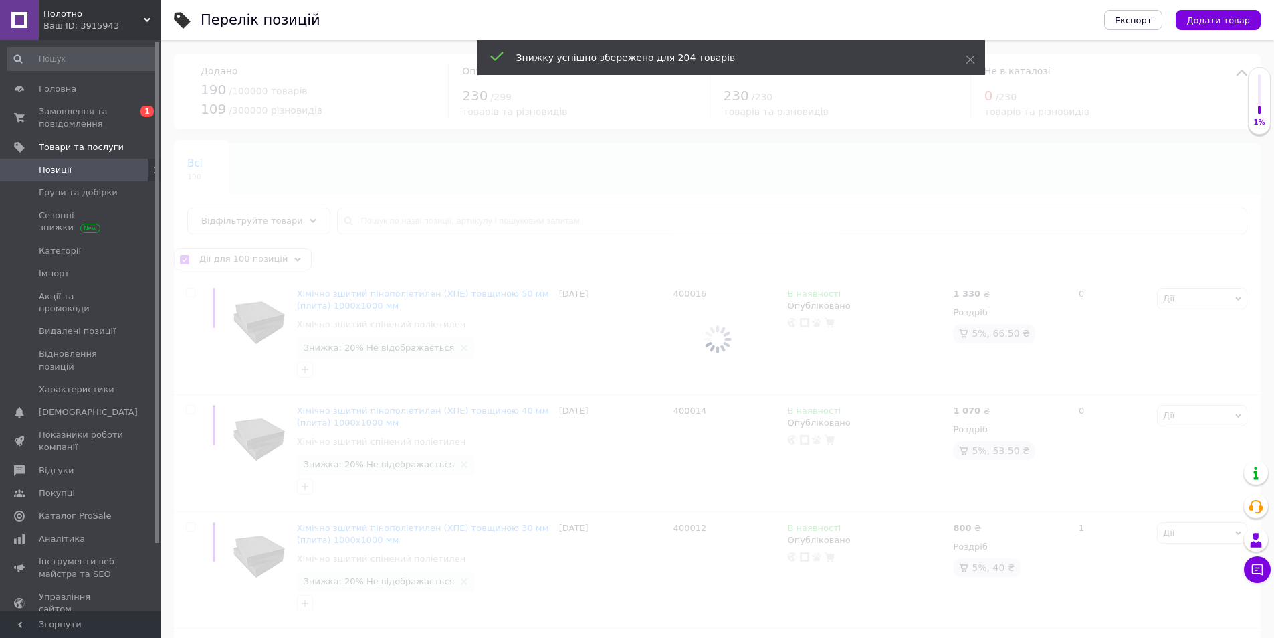
checkbox input "false"
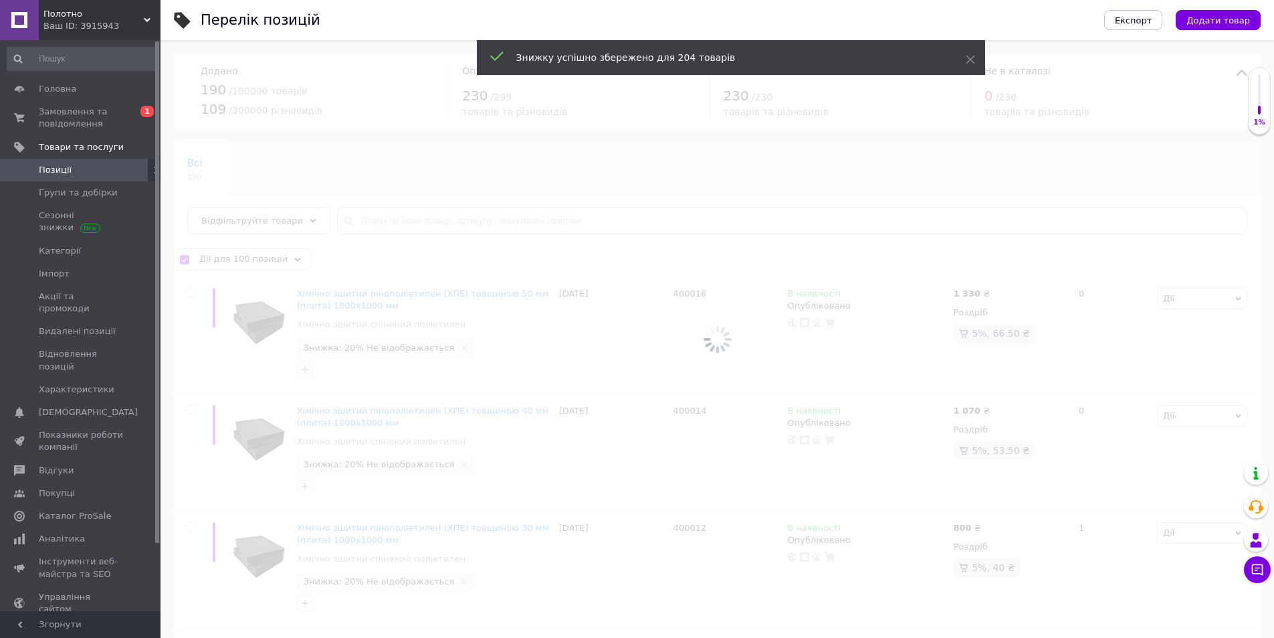
checkbox input "false"
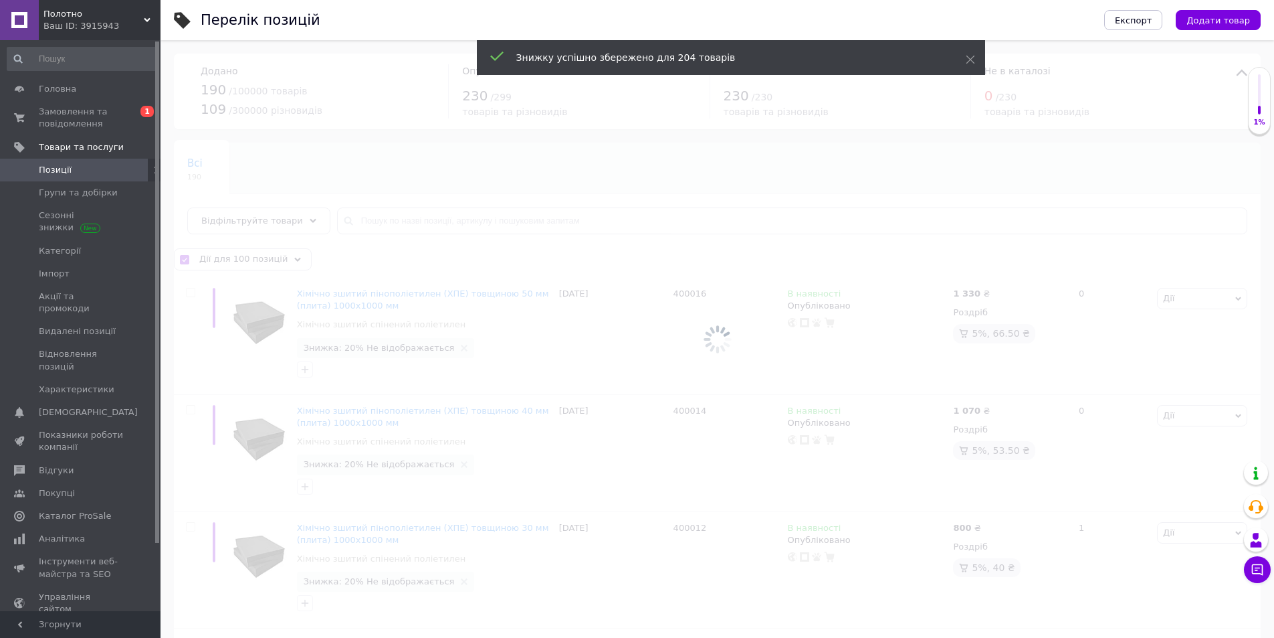
checkbox input "false"
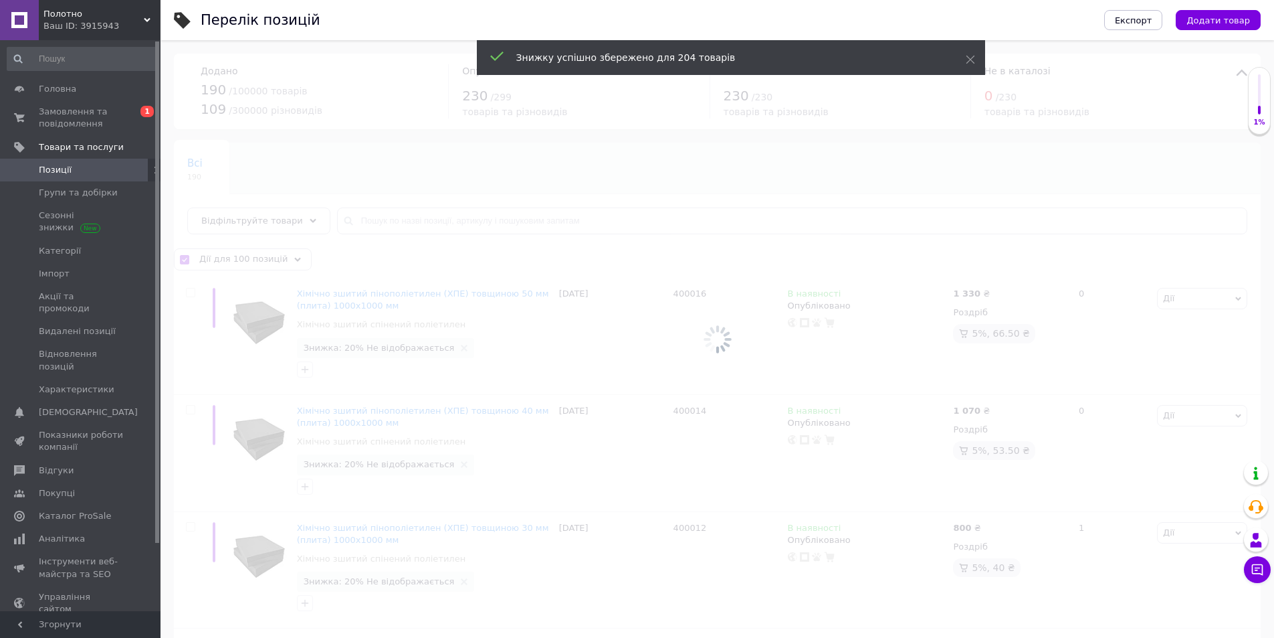
checkbox input "false"
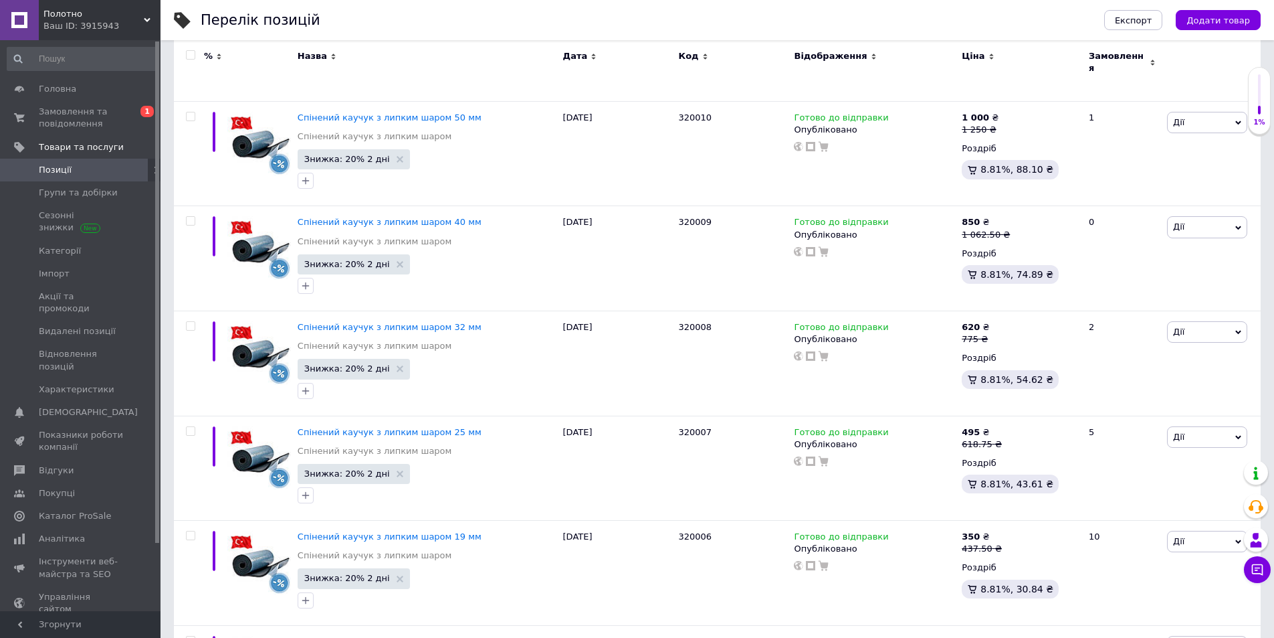
scroll to position [10642, 0]
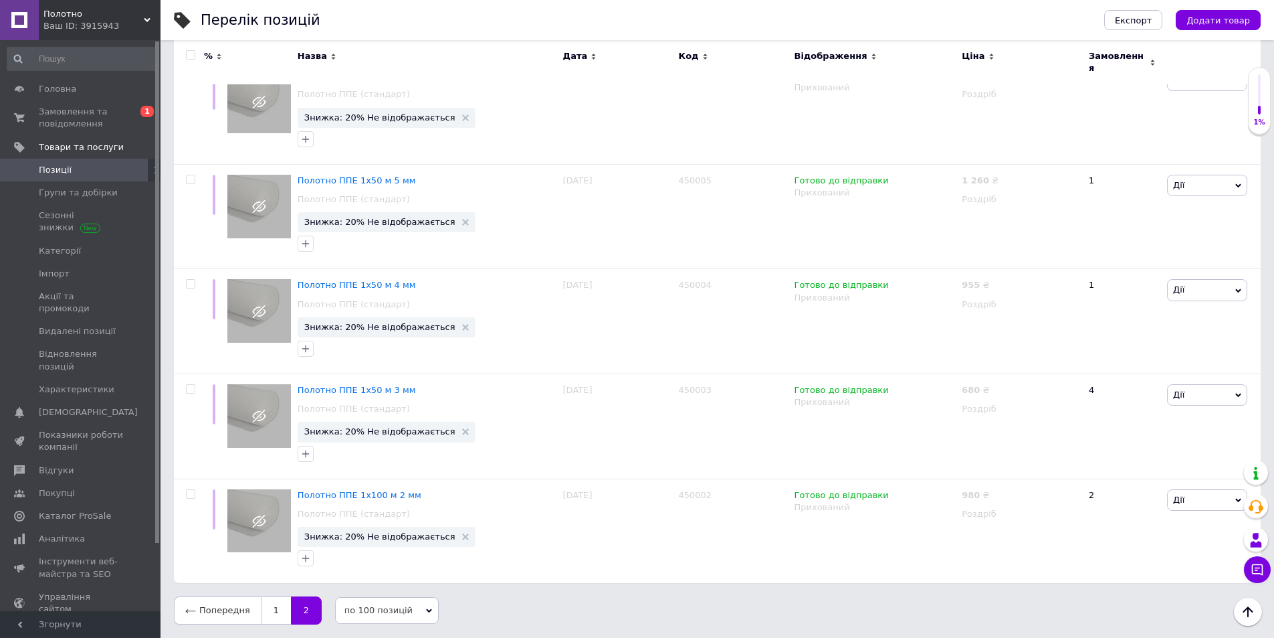
scroll to position [9912, 0]
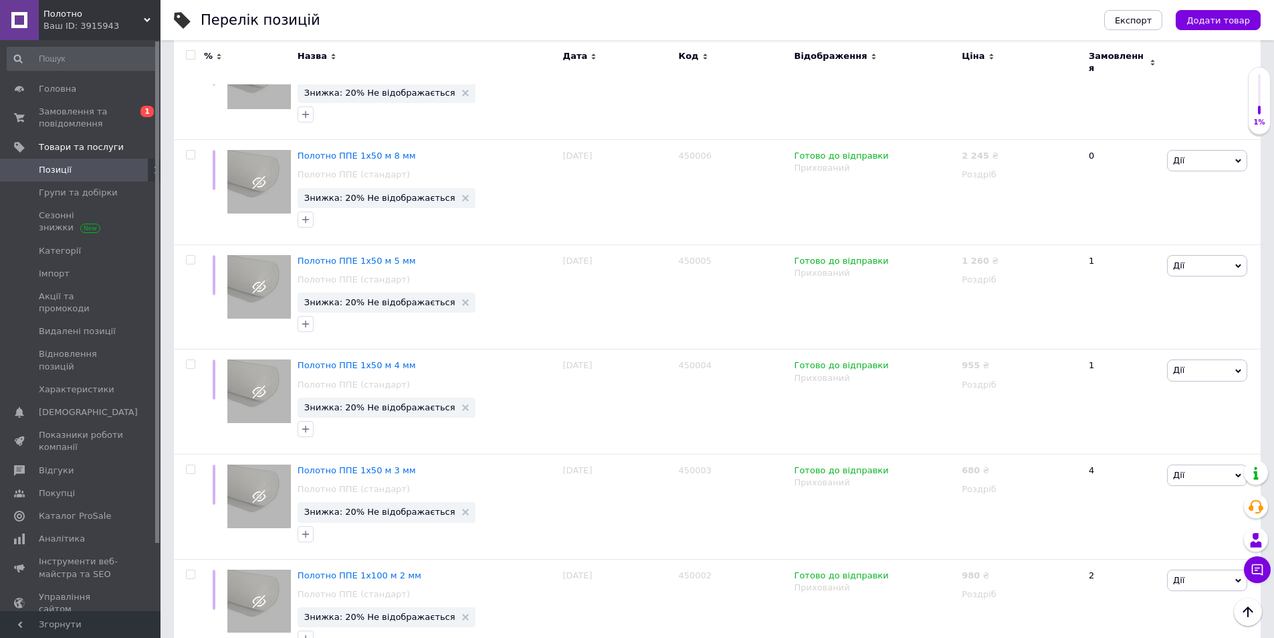
click at [187, 53] on input "checkbox" at bounding box center [190, 55] width 9 height 9
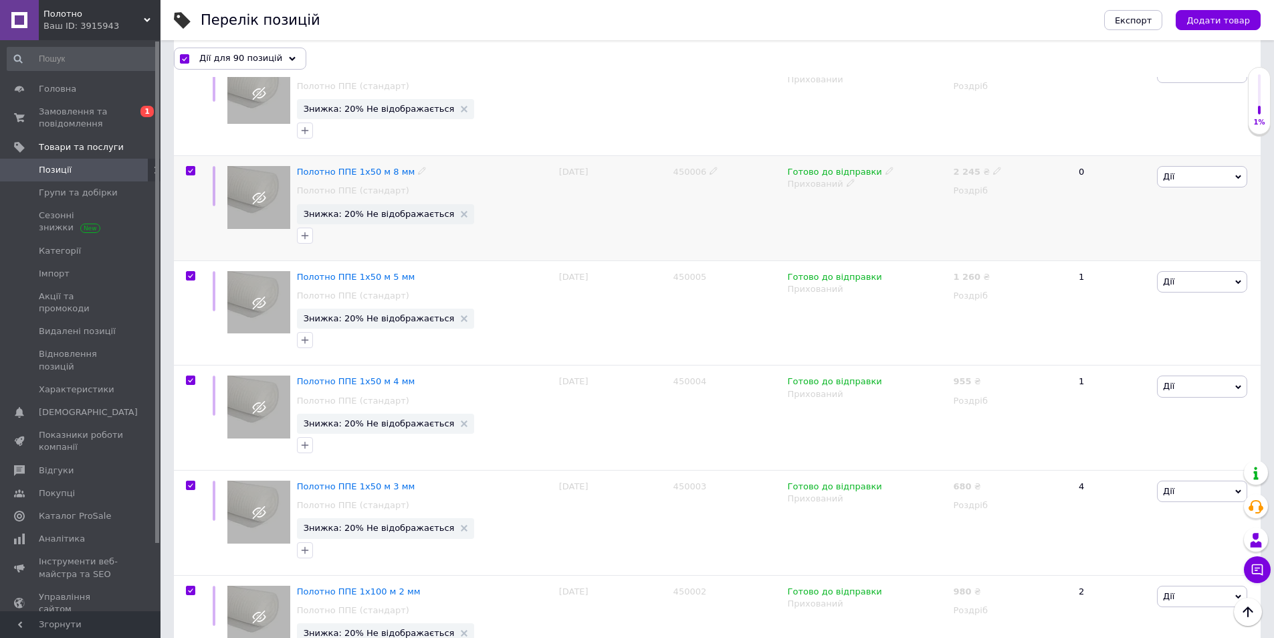
scroll to position [9960, 0]
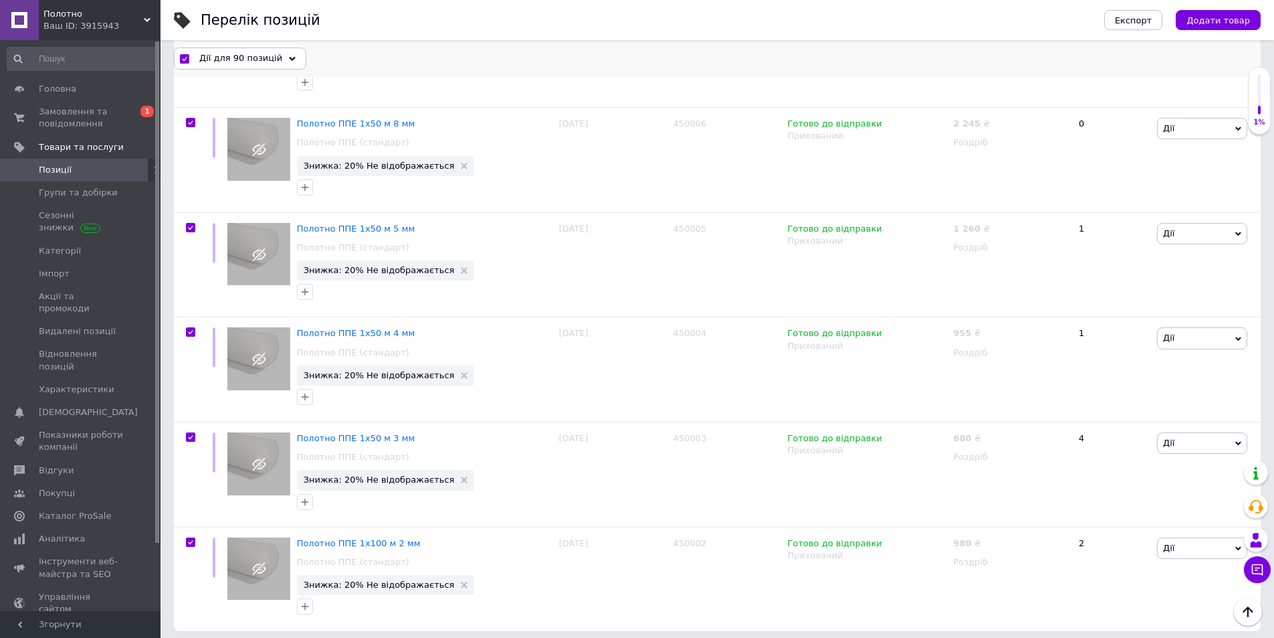
click at [266, 53] on span "Дії для 90 позицій" at bounding box center [240, 58] width 83 height 12
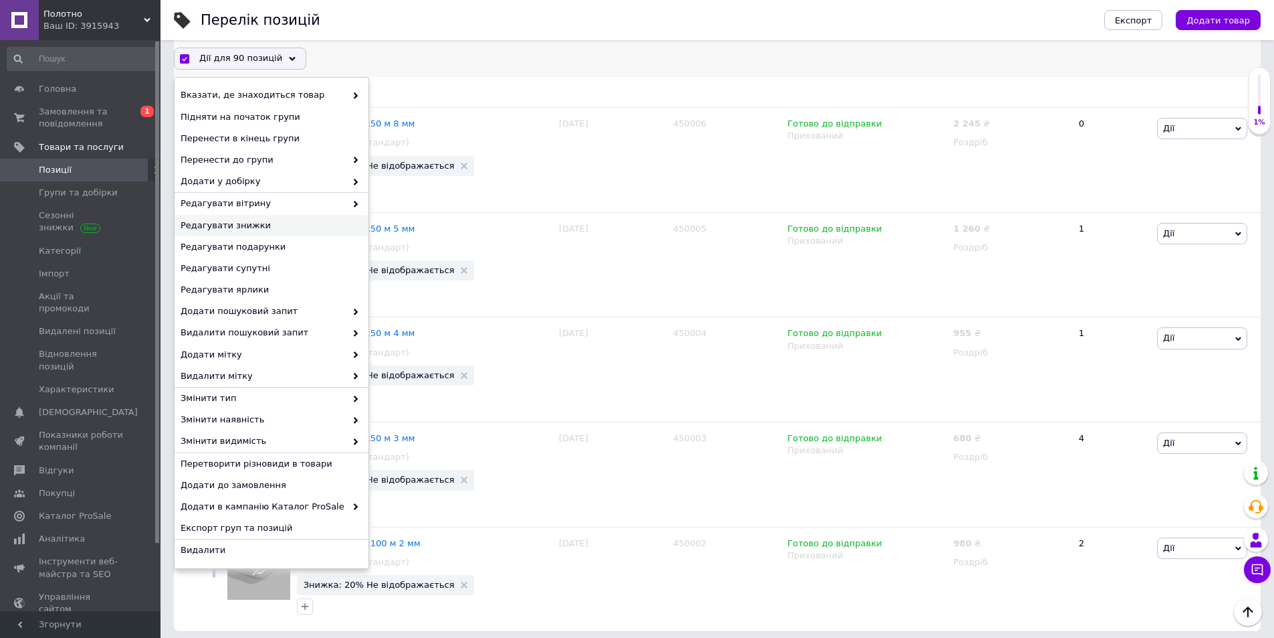
click at [276, 227] on span "Редагувати знижки" at bounding box center [270, 225] width 179 height 12
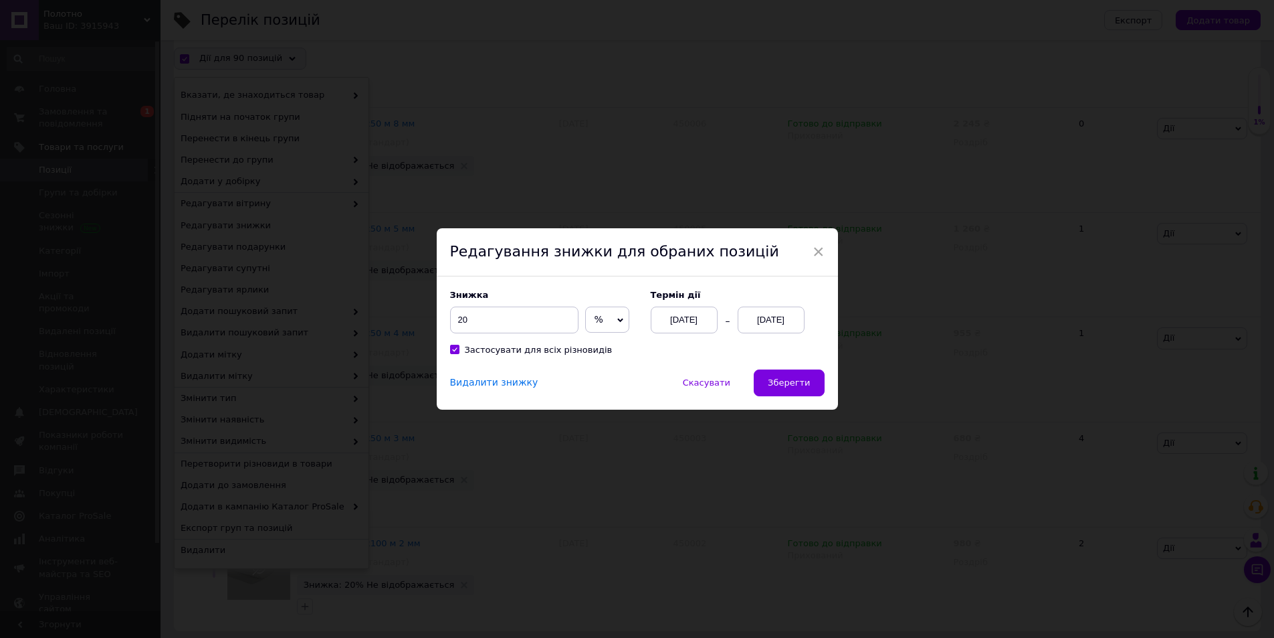
scroll to position [9906, 0]
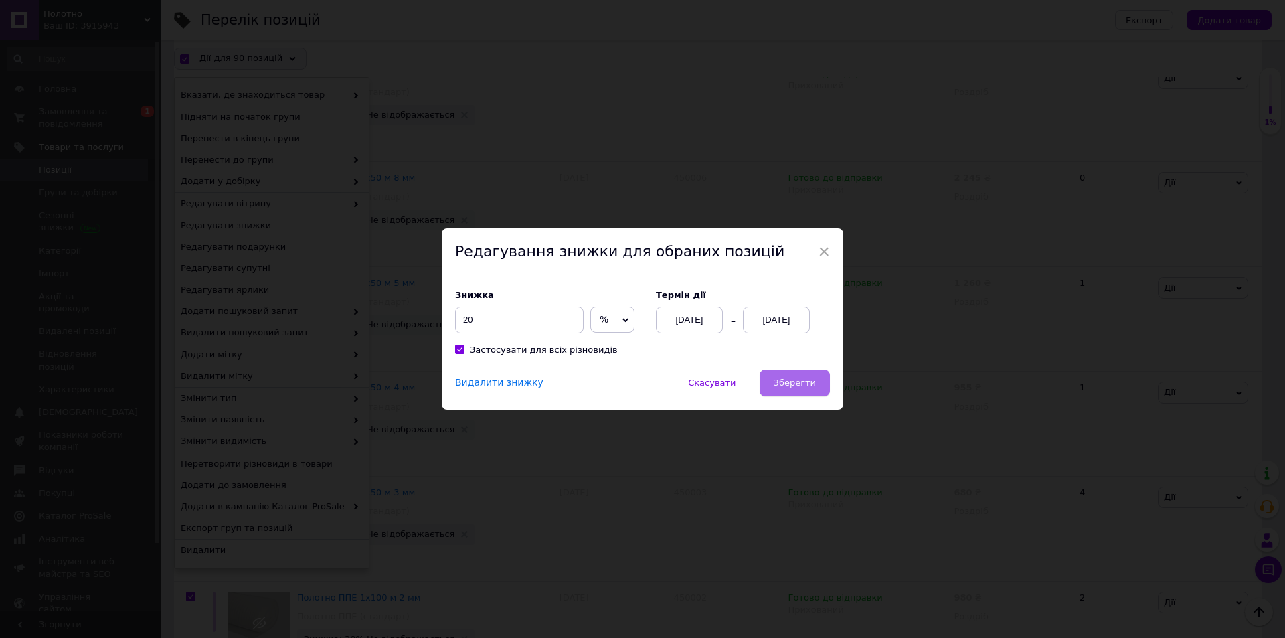
click at [786, 379] on span "Зберегти" at bounding box center [794, 382] width 42 height 10
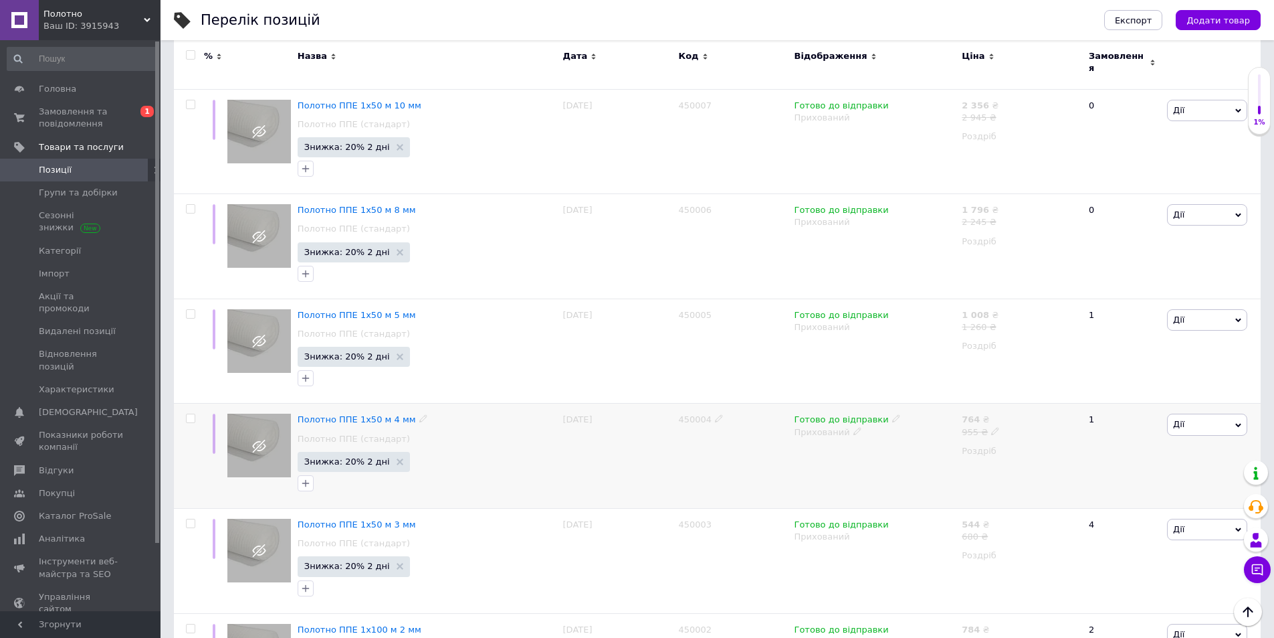
scroll to position [9912, 0]
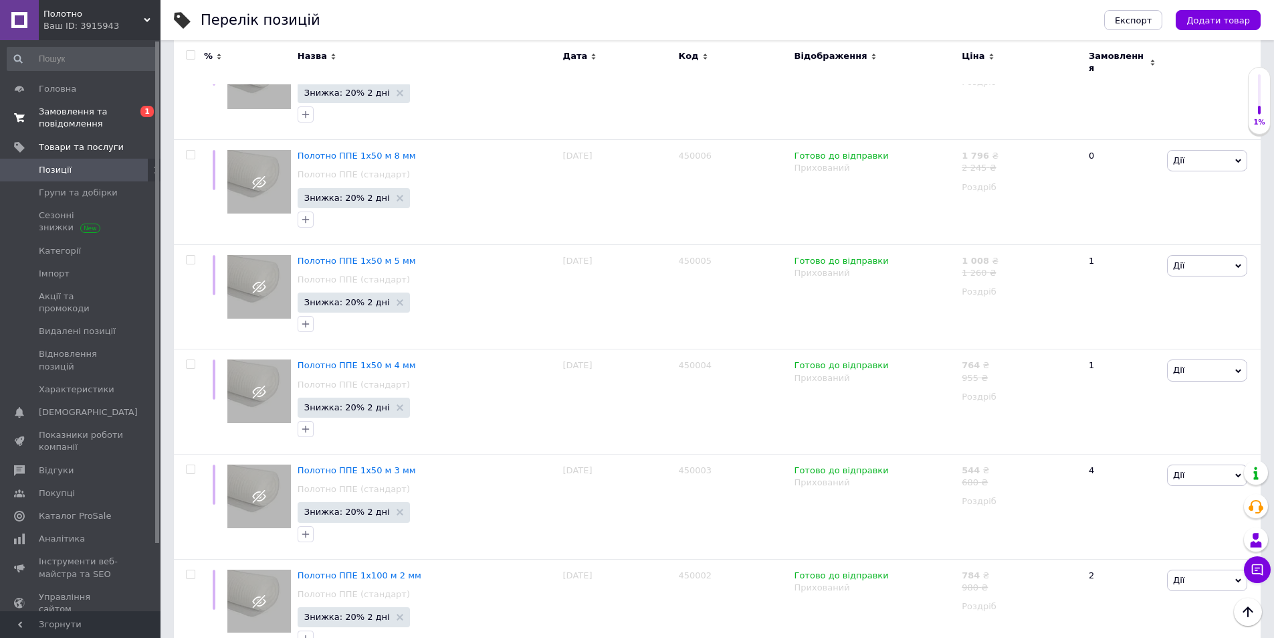
click at [101, 103] on link "Замовлення та повідомлення 0 1" at bounding box center [82, 117] width 165 height 35
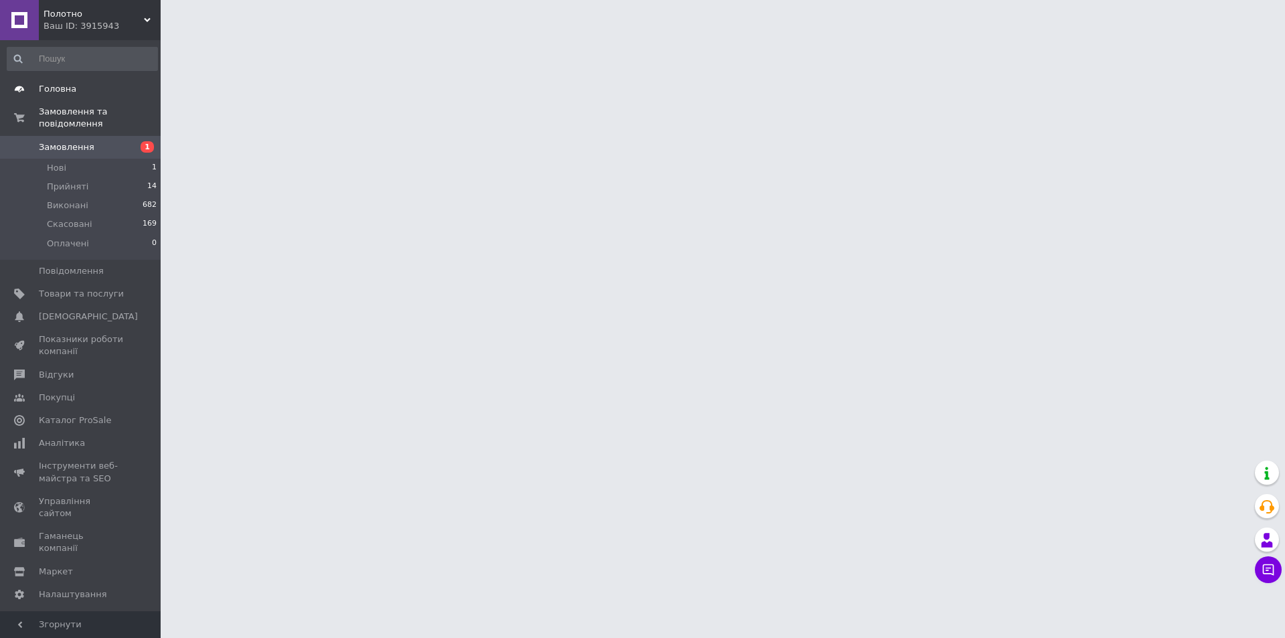
click at [100, 94] on span "Головна" at bounding box center [81, 89] width 85 height 12
